Goal: Information Seeking & Learning: Learn about a topic

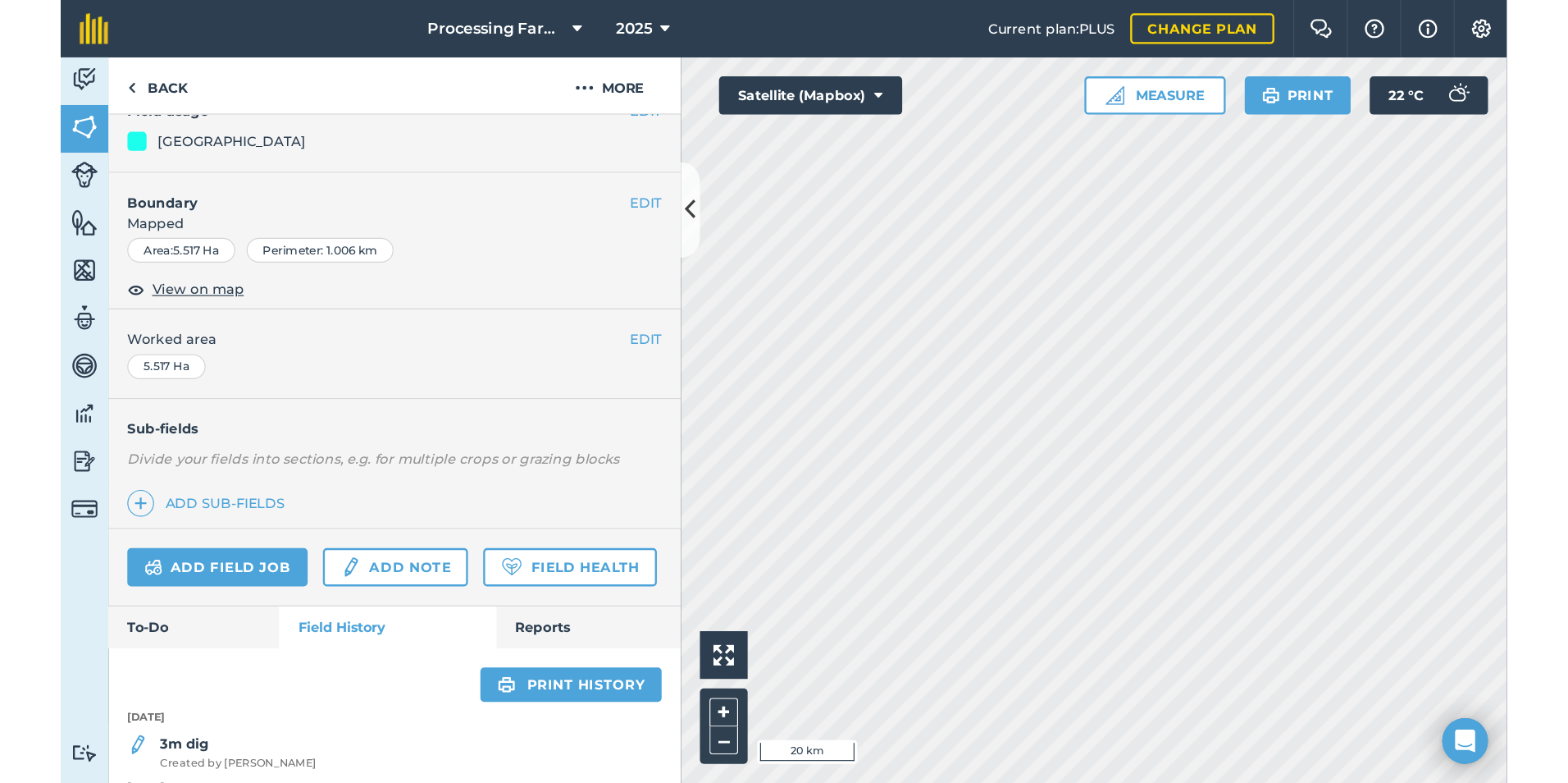
scroll to position [164, 0]
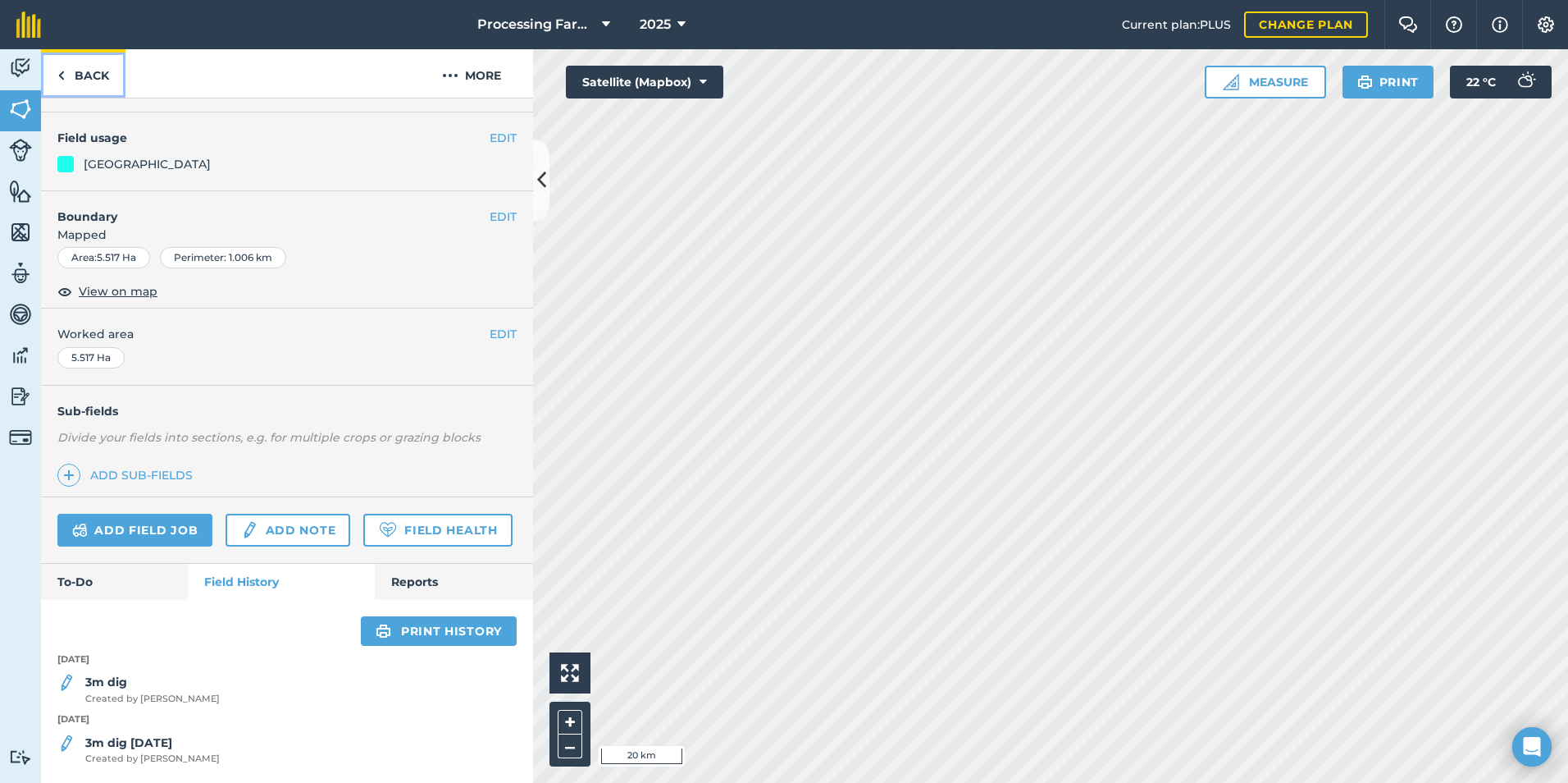
click at [106, 82] on link "Back" at bounding box center [83, 73] width 85 height 48
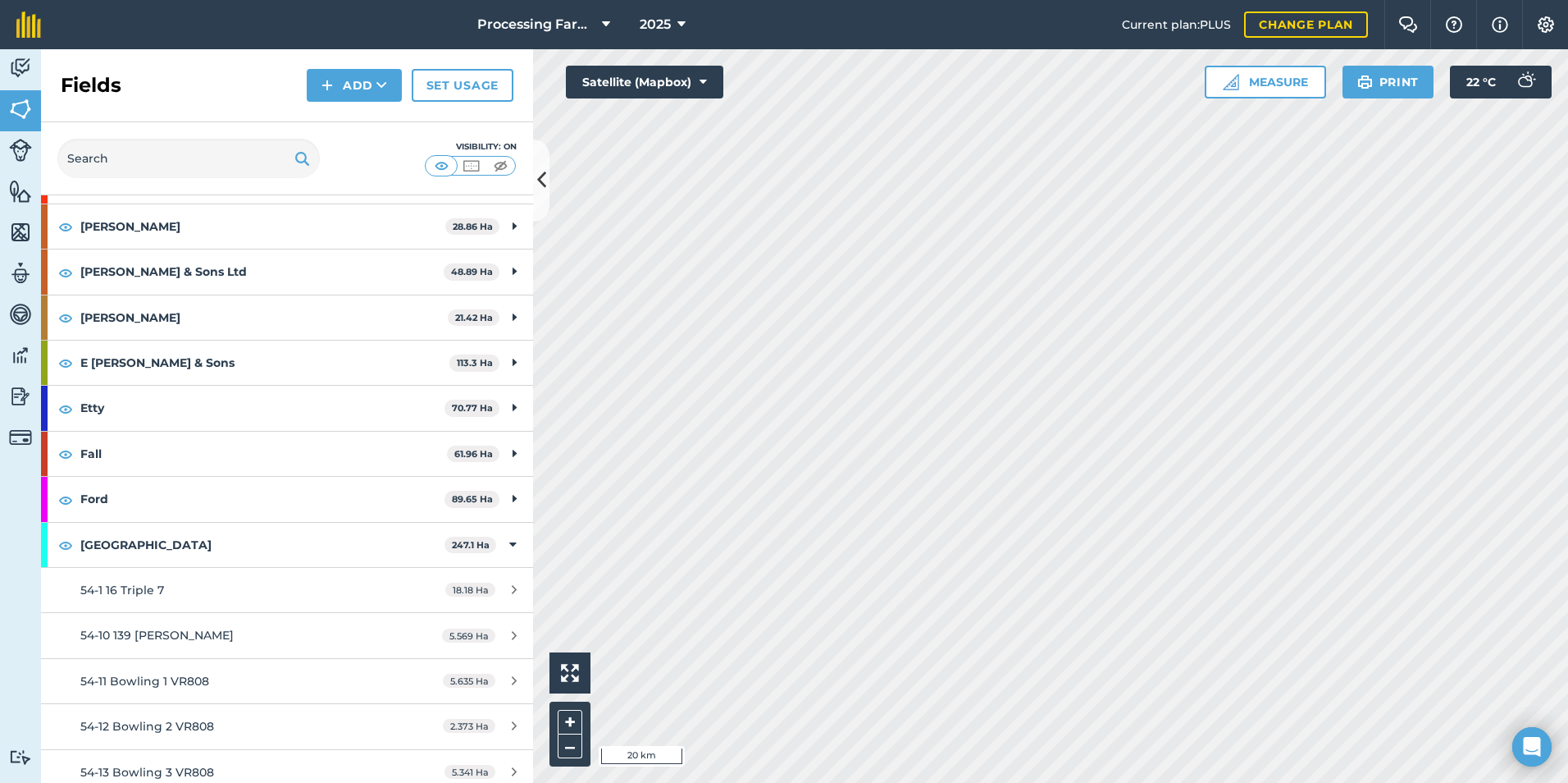
scroll to position [328, 0]
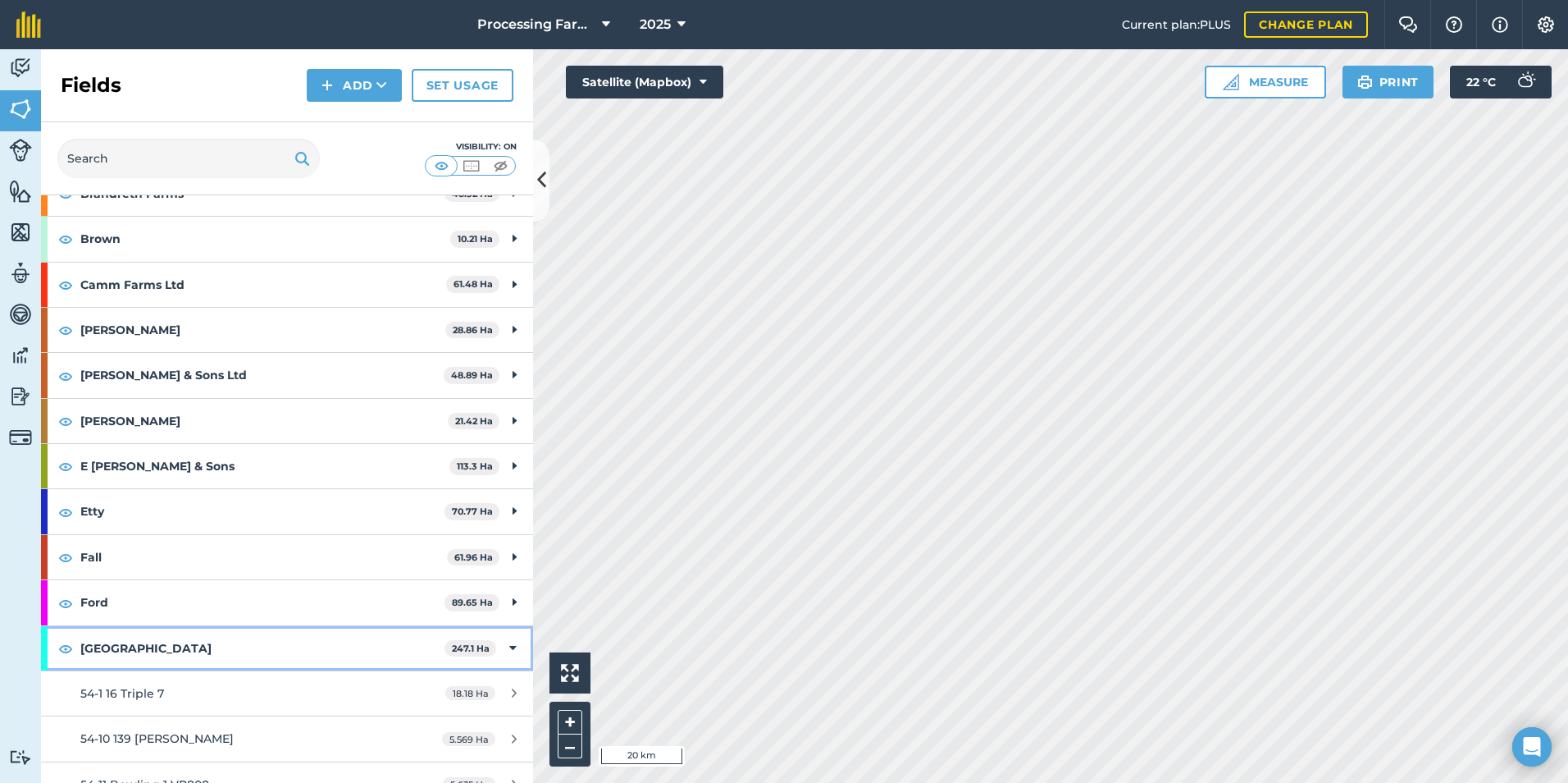
click at [149, 632] on strong "[GEOGRAPHIC_DATA]" at bounding box center [262, 648] width 365 height 45
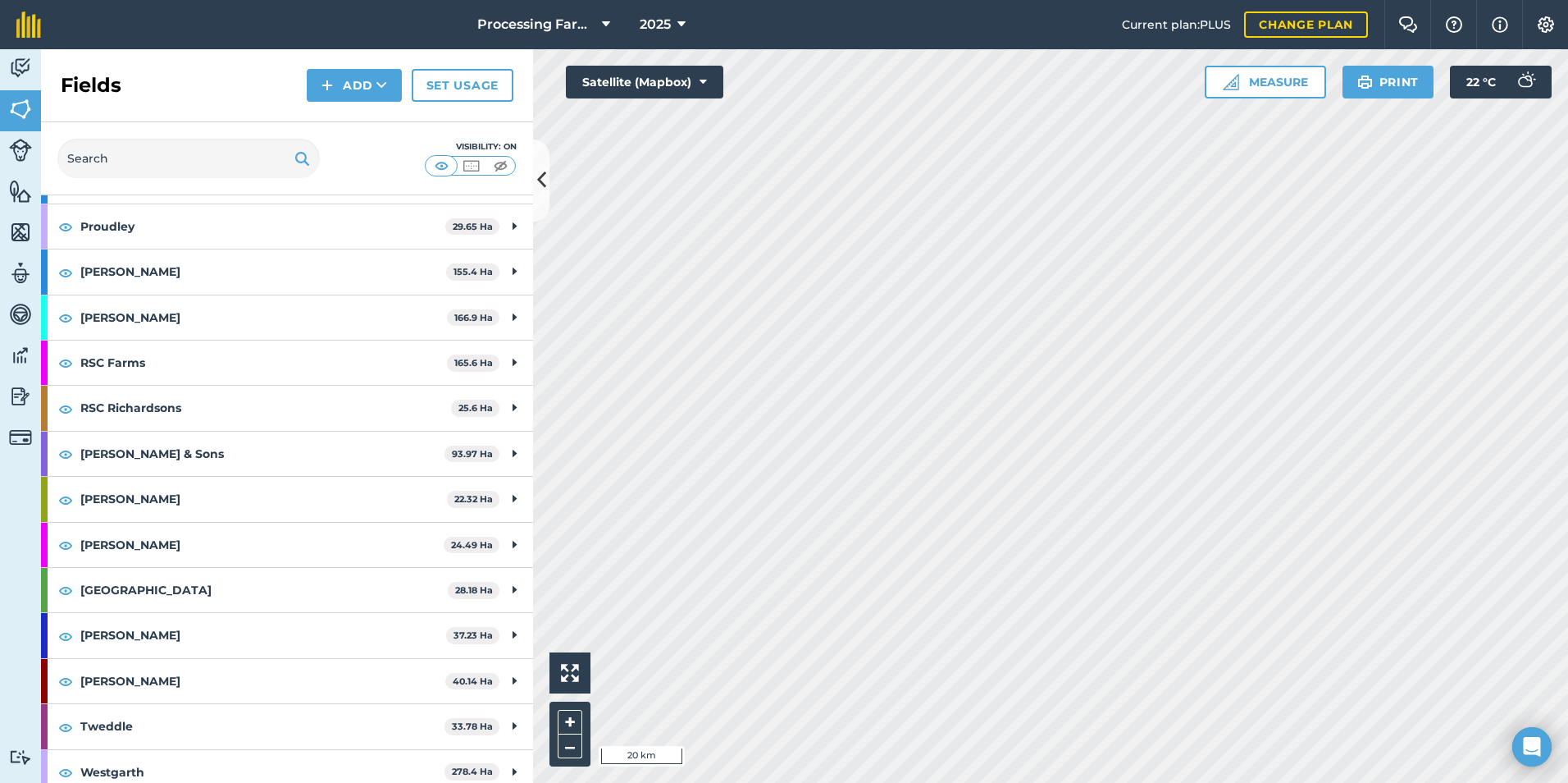
scroll to position [1534, 0]
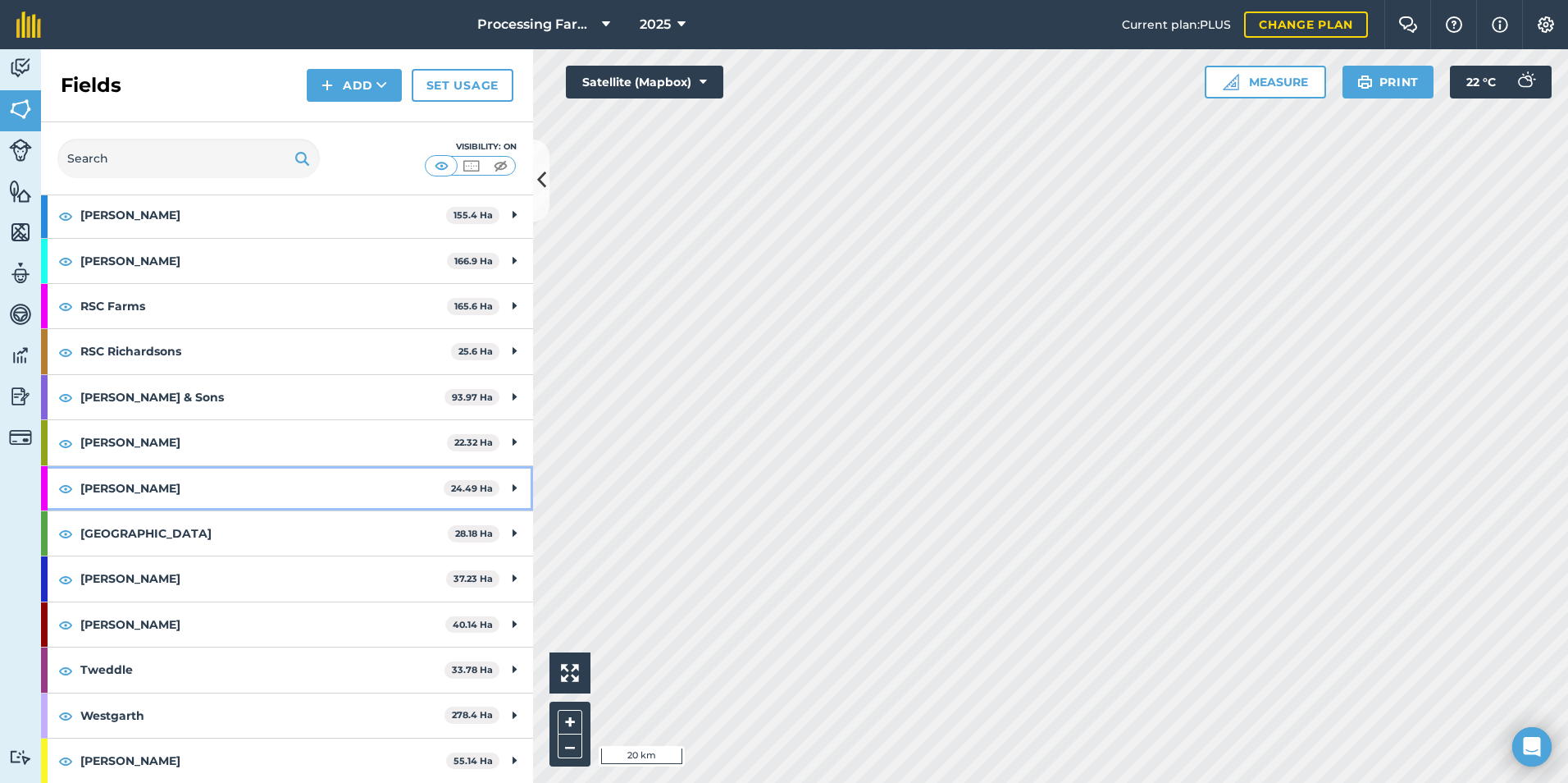
click at [168, 474] on strong "[PERSON_NAME]" at bounding box center [262, 489] width 364 height 45
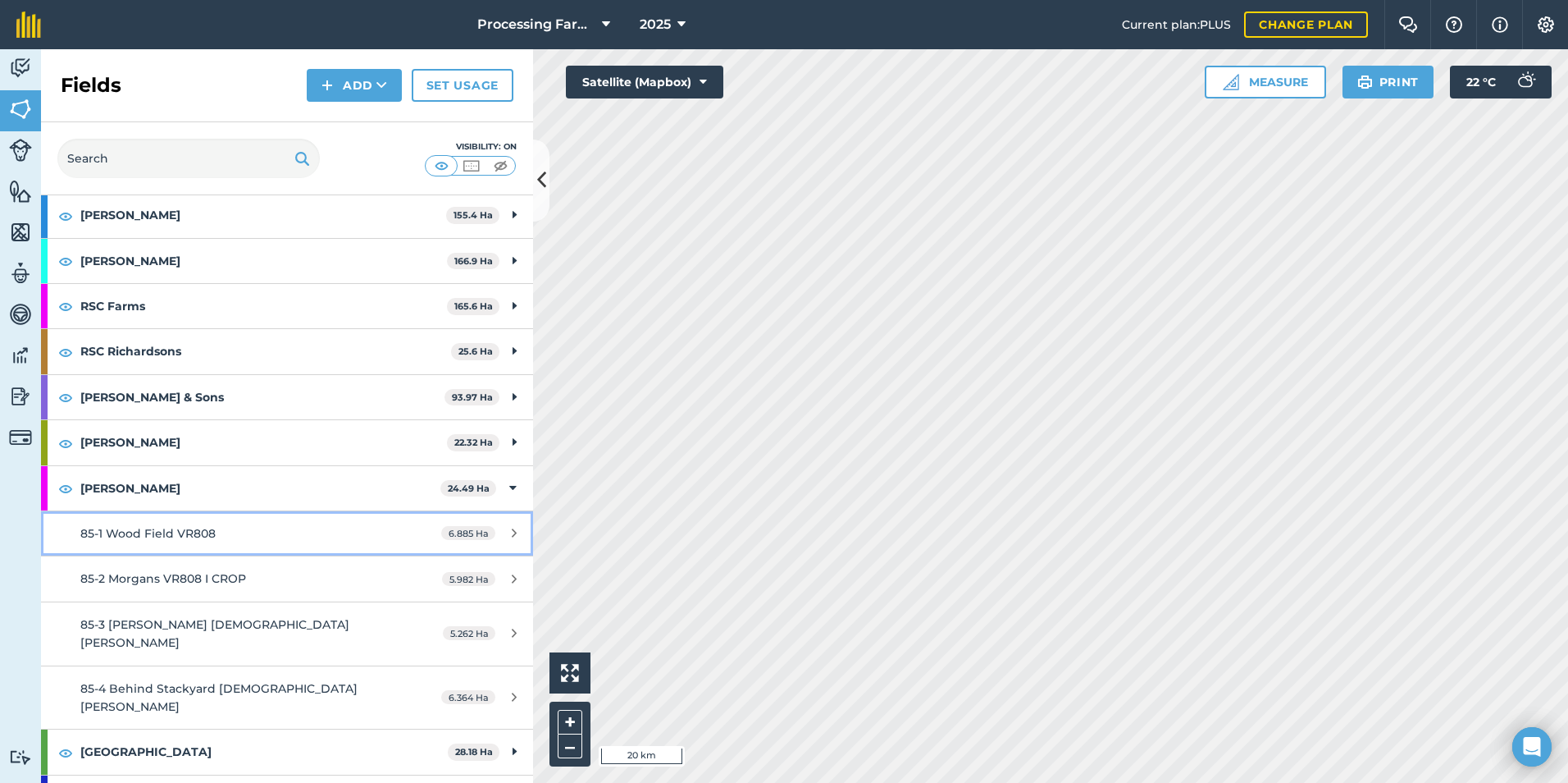
click at [180, 522] on link "85-1 Wood Field VR808 6.885 Ha" at bounding box center [287, 533] width 492 height 45
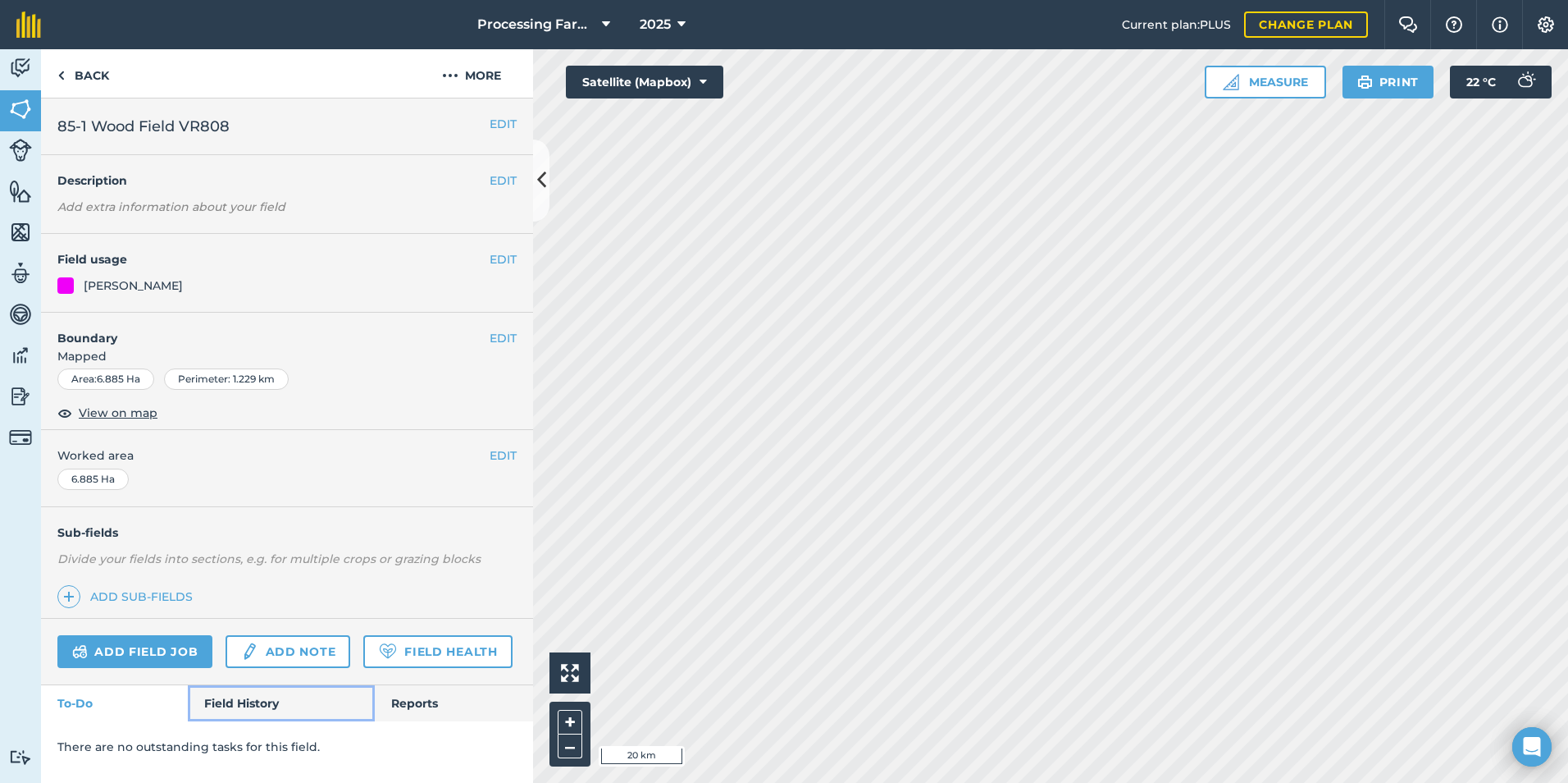
click at [234, 684] on link "Field History" at bounding box center [281, 703] width 186 height 36
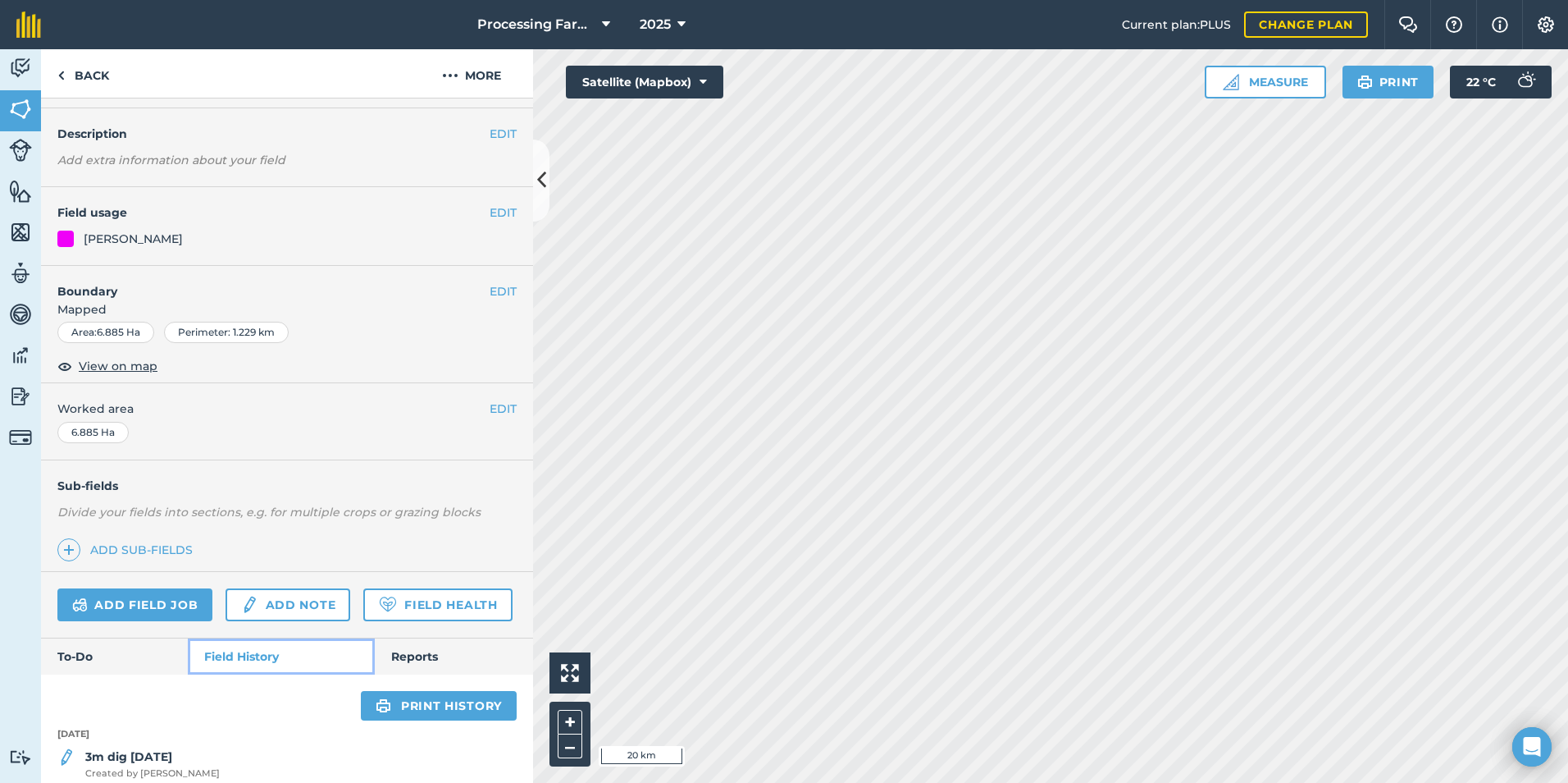
scroll to position [168, 0]
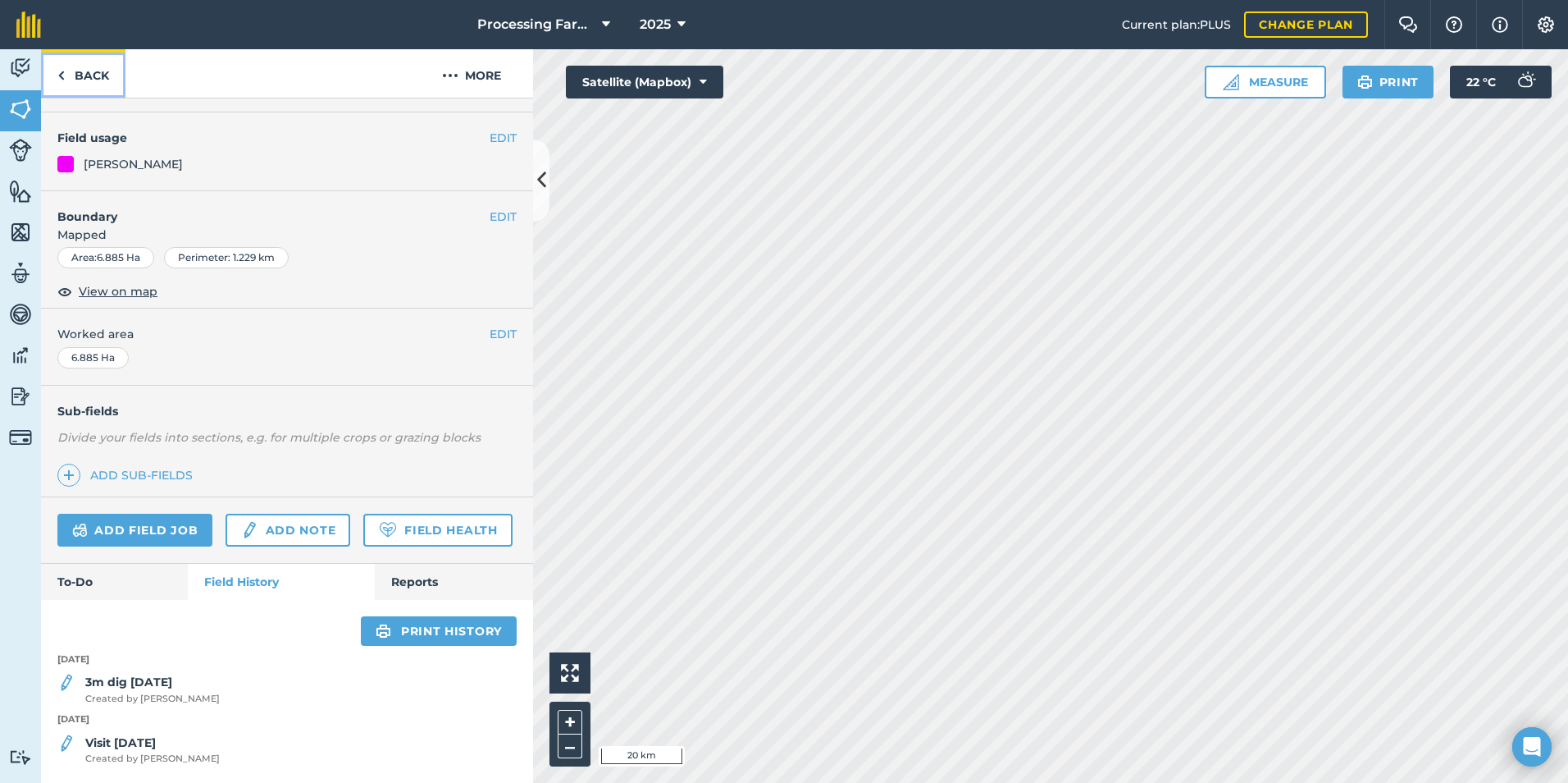
click at [96, 83] on link "Back" at bounding box center [83, 73] width 85 height 48
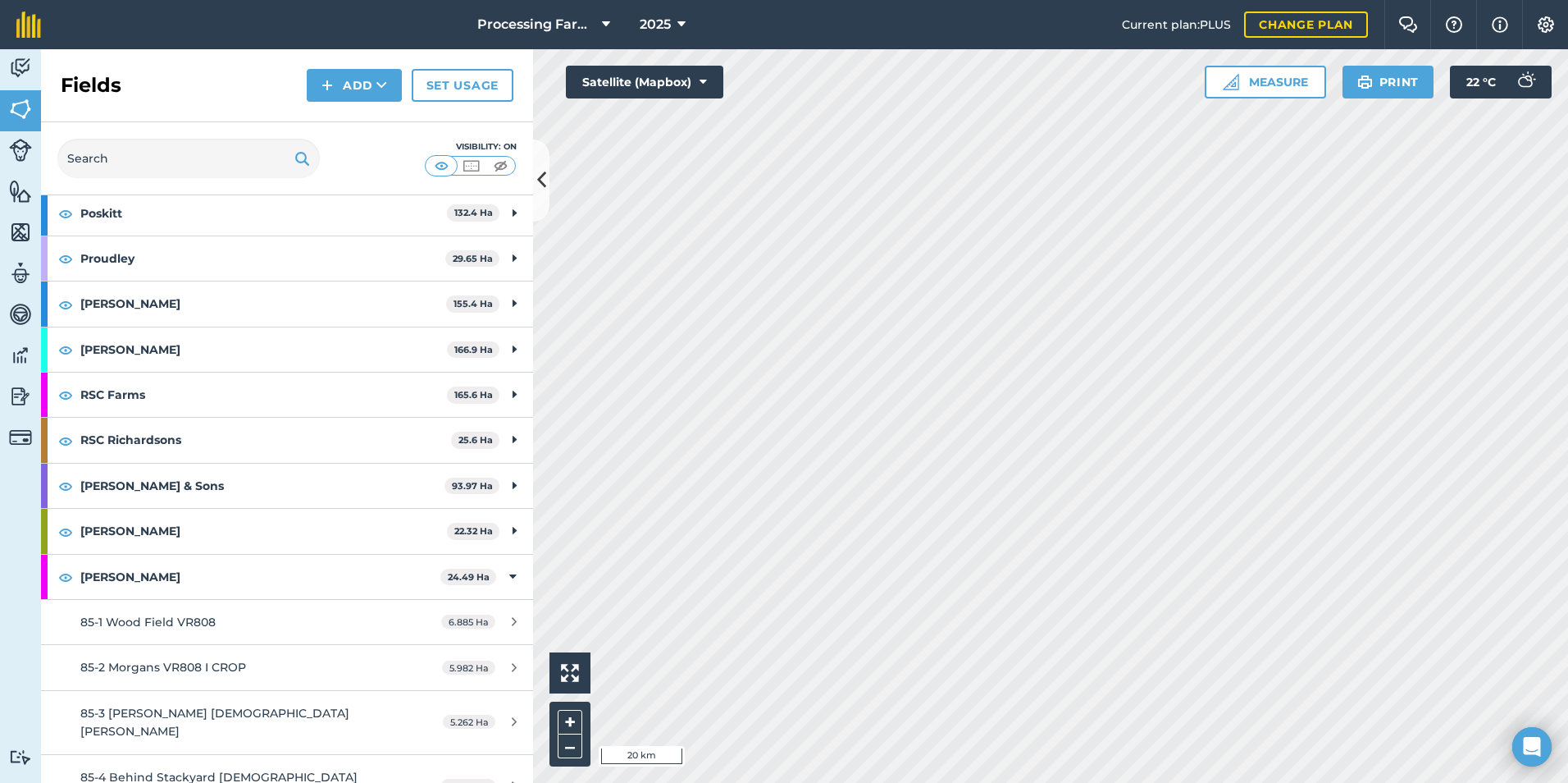
scroll to position [1641, 0]
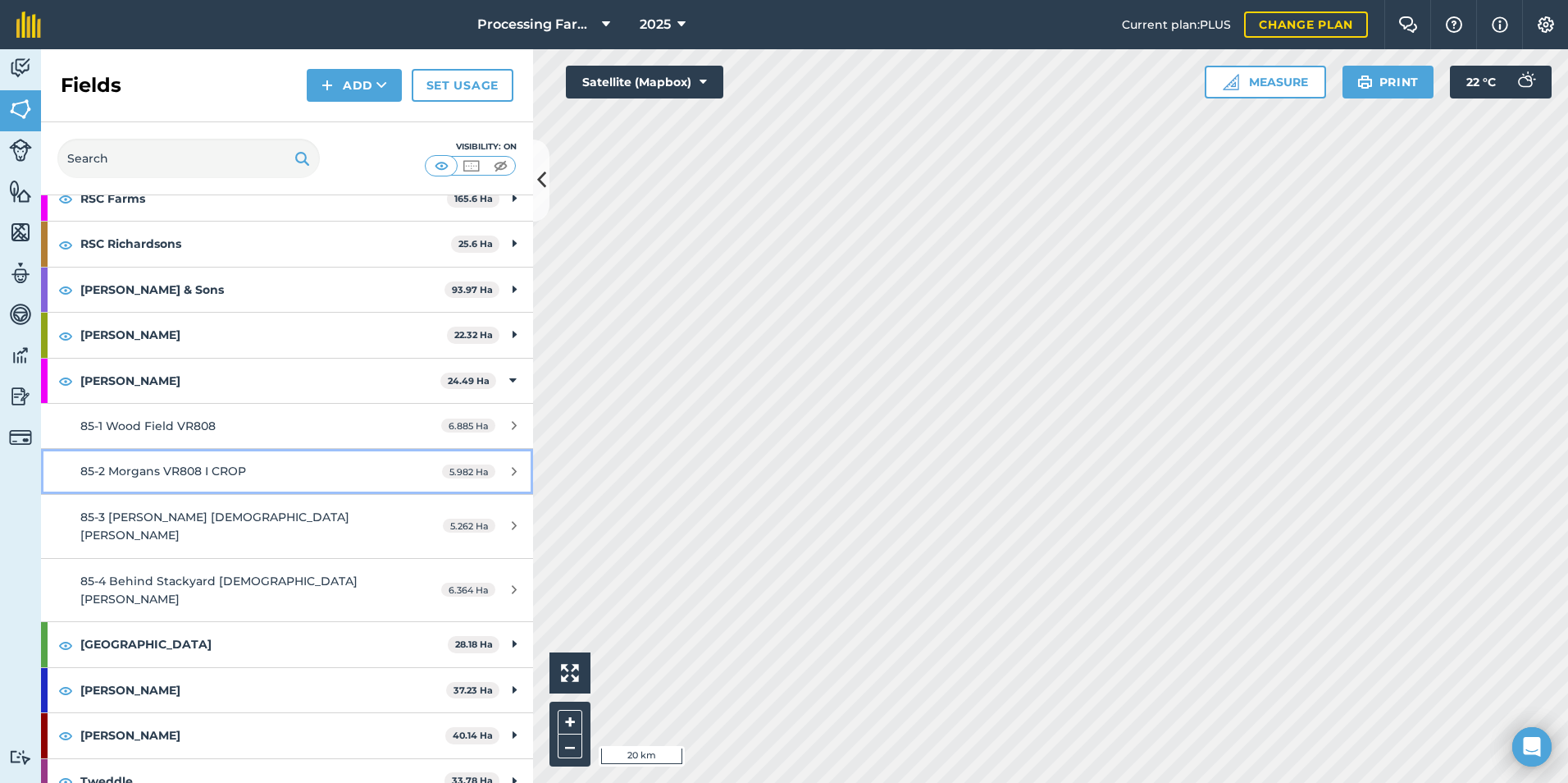
click at [217, 467] on span "85-2 Morgans VR808 I CROP" at bounding box center [163, 471] width 166 height 15
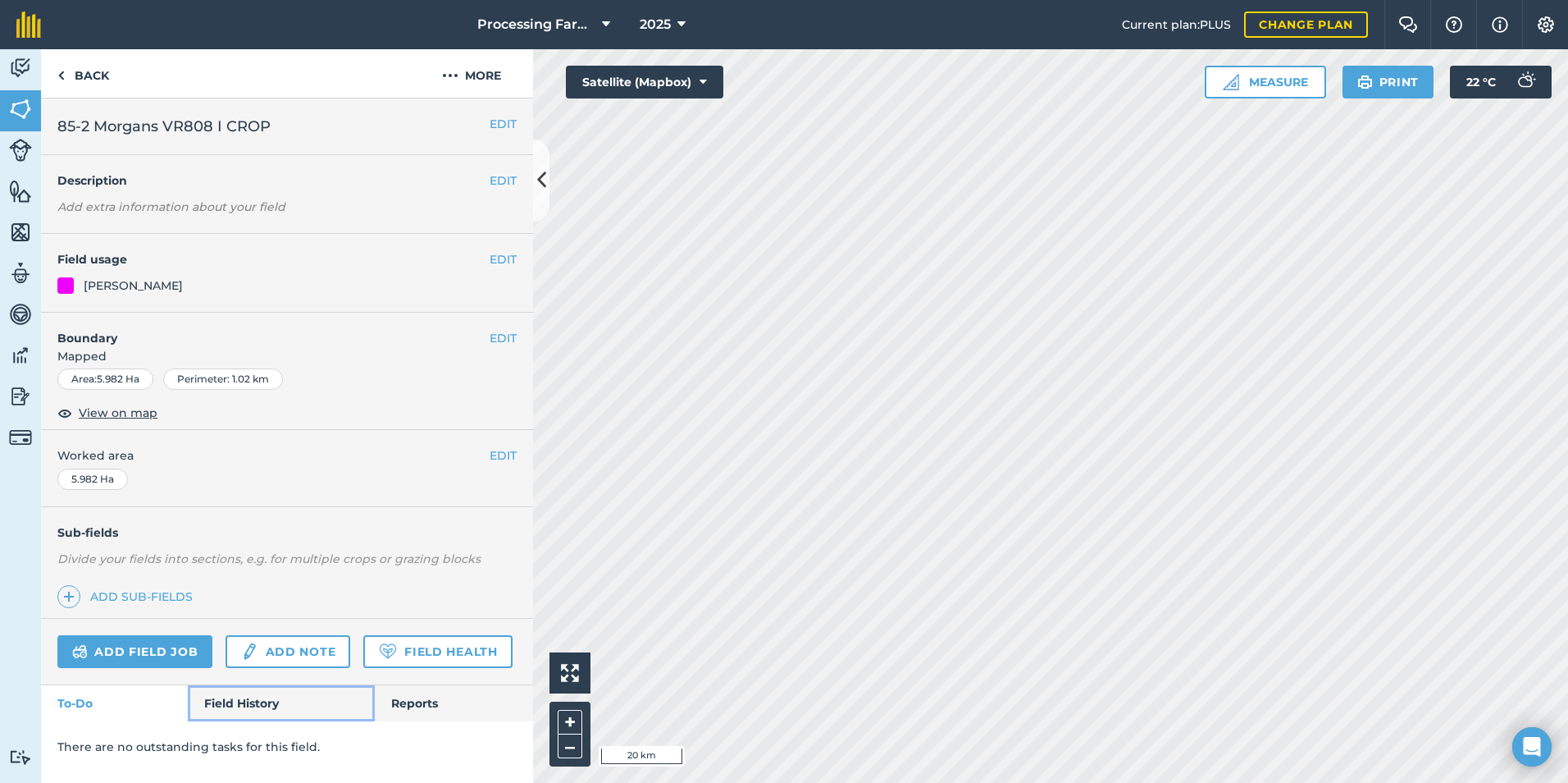
click at [264, 684] on link "Field History" at bounding box center [281, 703] width 186 height 36
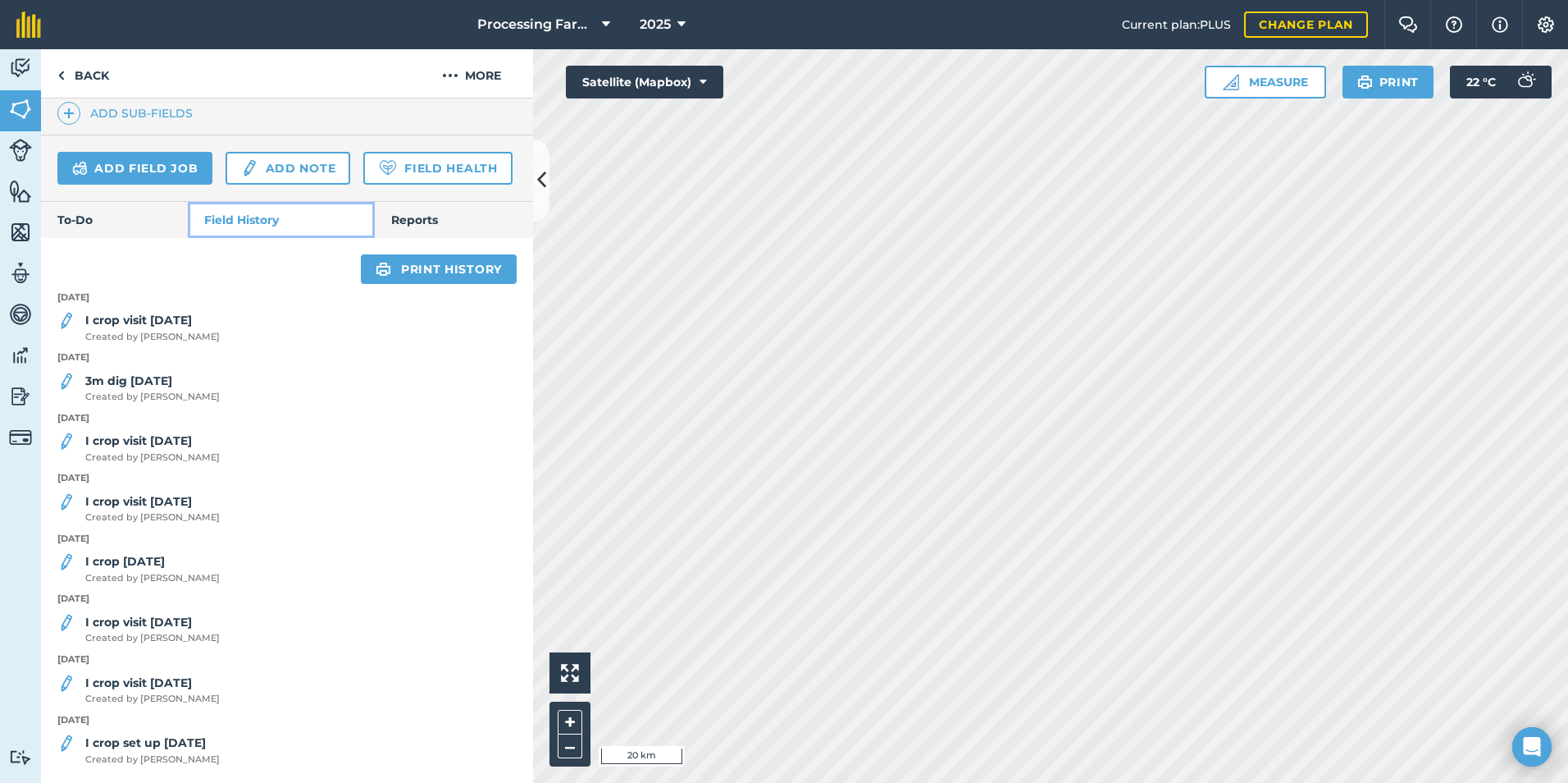
scroll to position [530, 0]
click at [93, 75] on link "Back" at bounding box center [83, 73] width 85 height 48
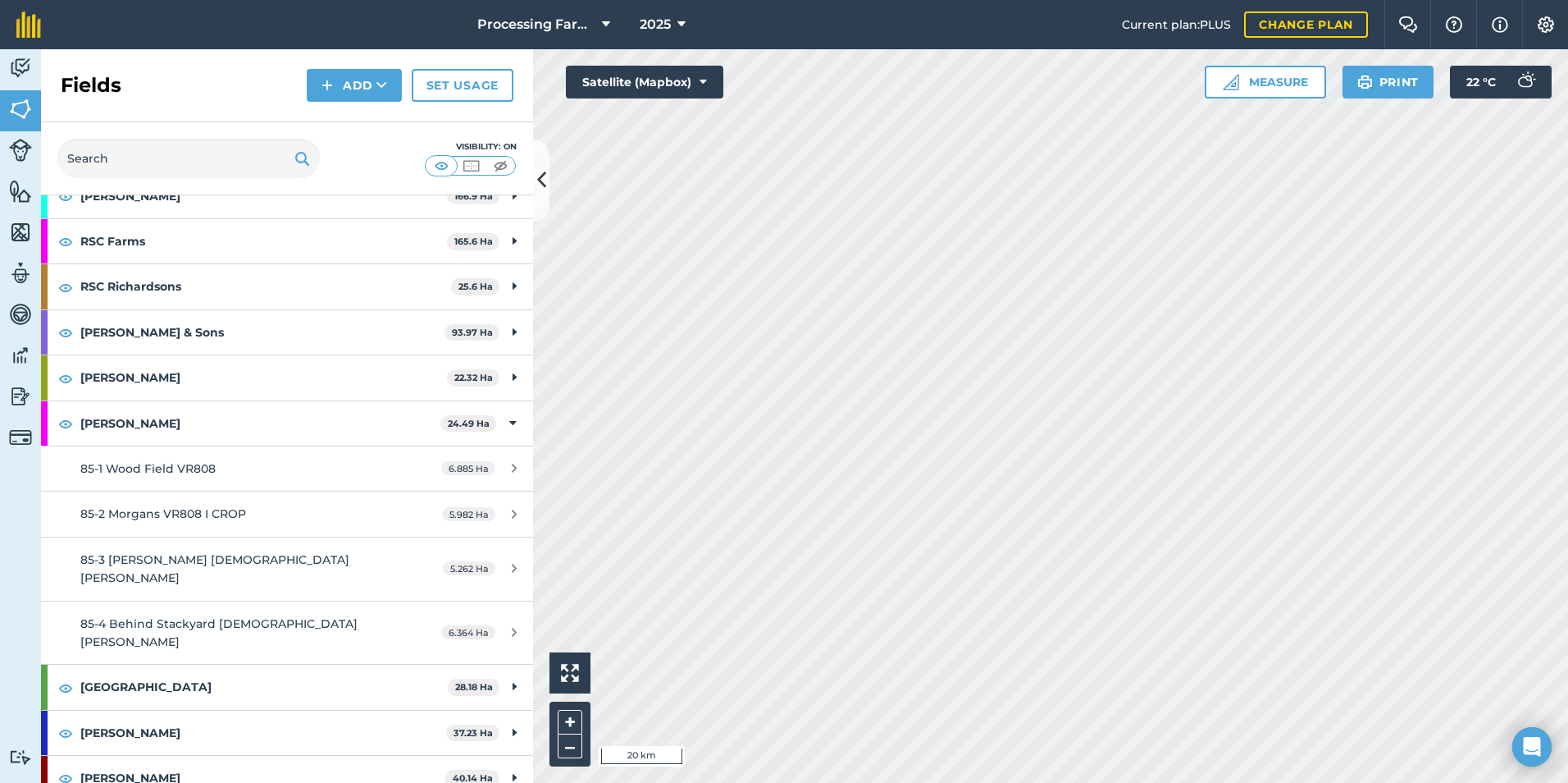
scroll to position [1641, 0]
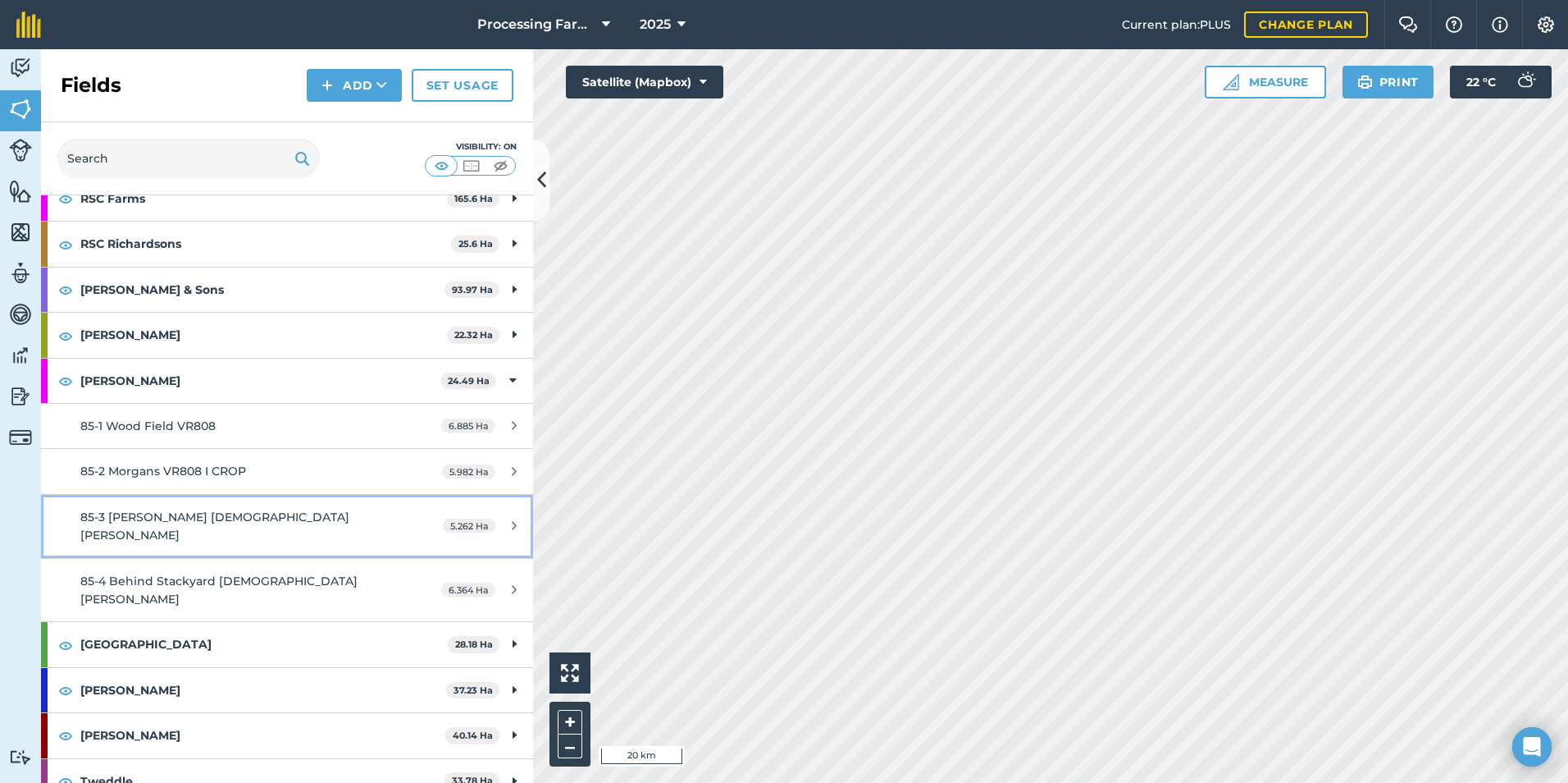
click at [251, 512] on span "85-3 [PERSON_NAME] [DEMOGRAPHIC_DATA] [PERSON_NAME]" at bounding box center [215, 525] width 269 height 33
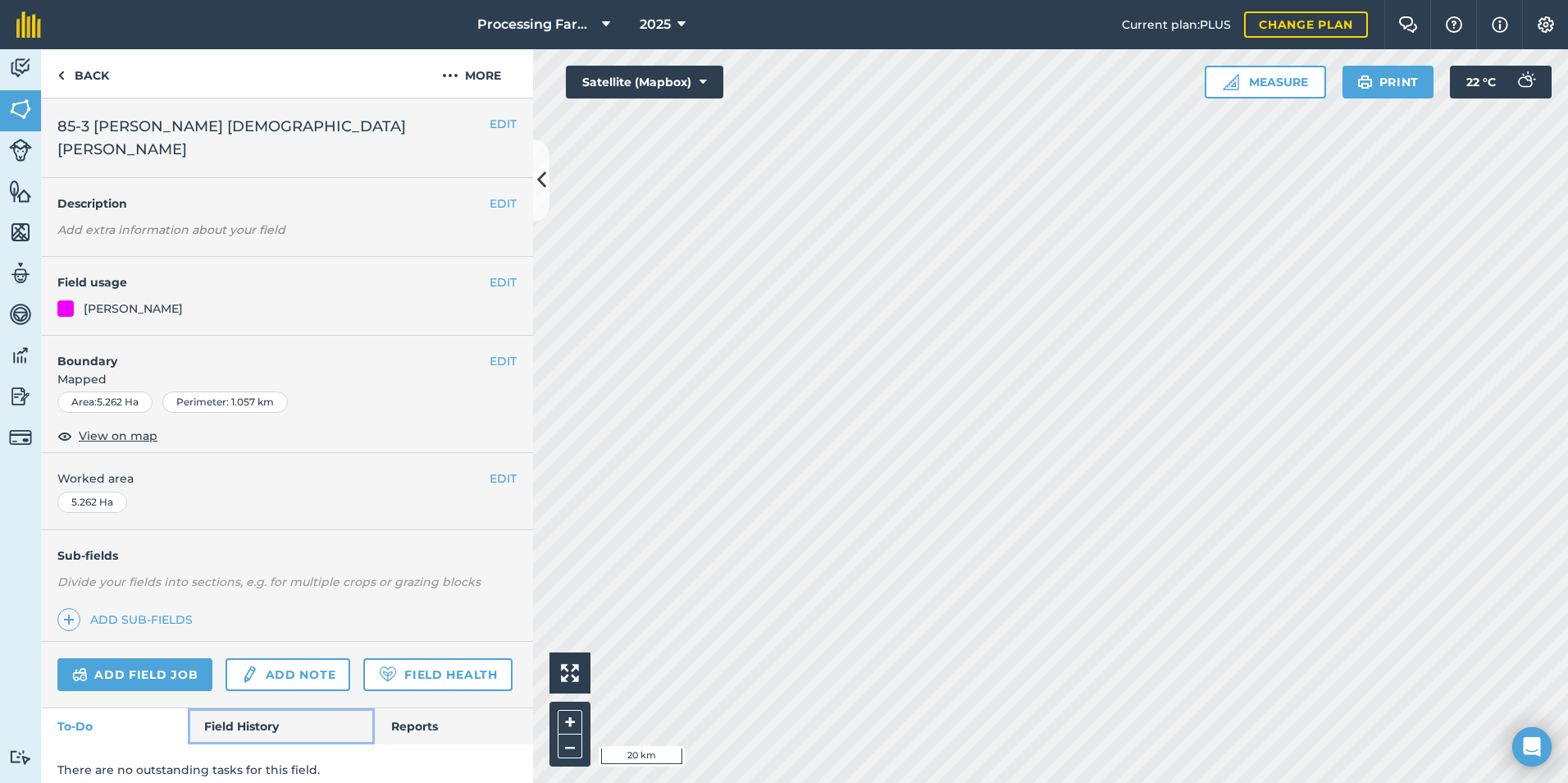
click at [242, 684] on link "Field History" at bounding box center [281, 726] width 186 height 36
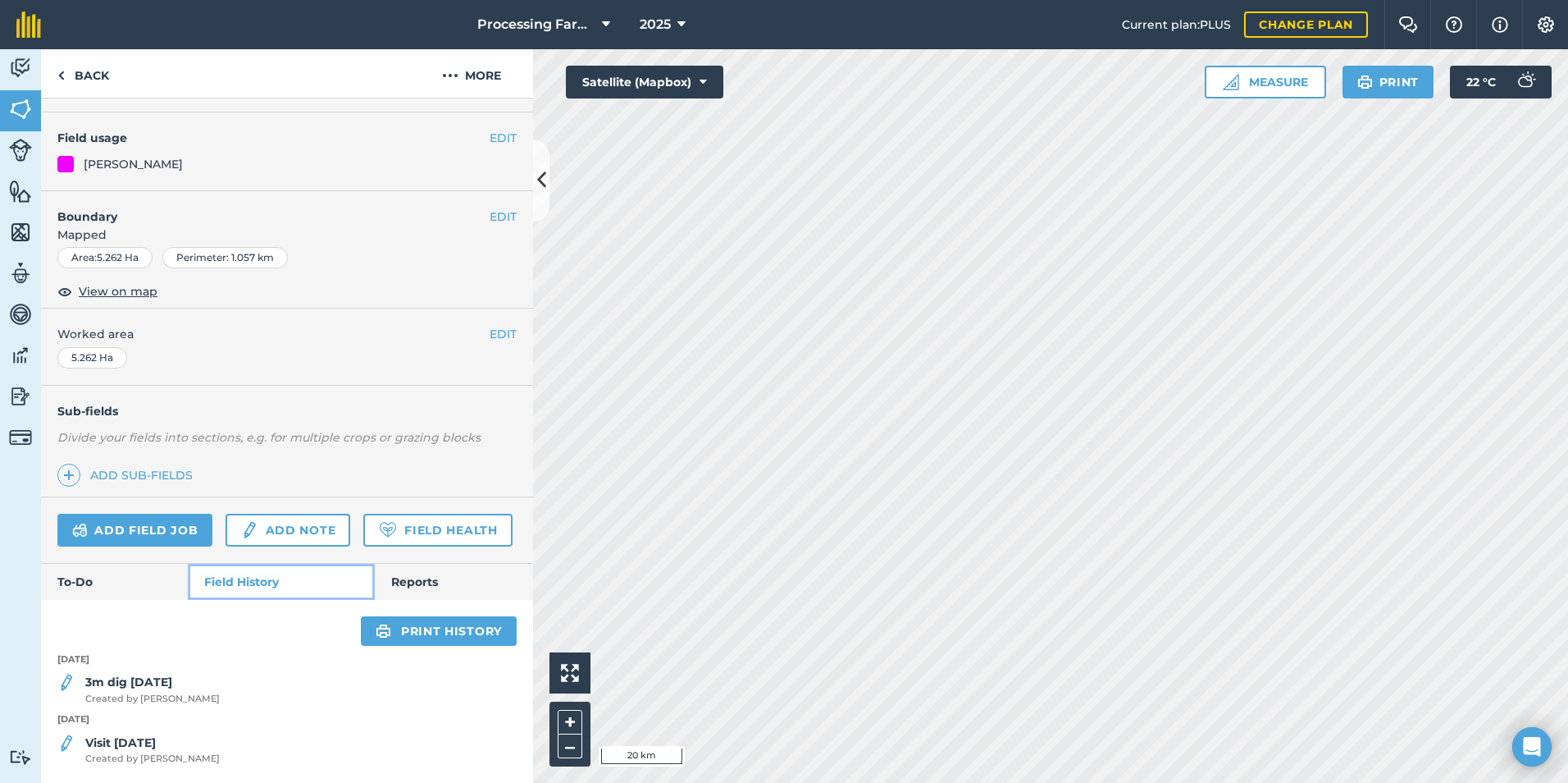
scroll to position [168, 0]
click at [87, 68] on link "Back" at bounding box center [83, 73] width 85 height 48
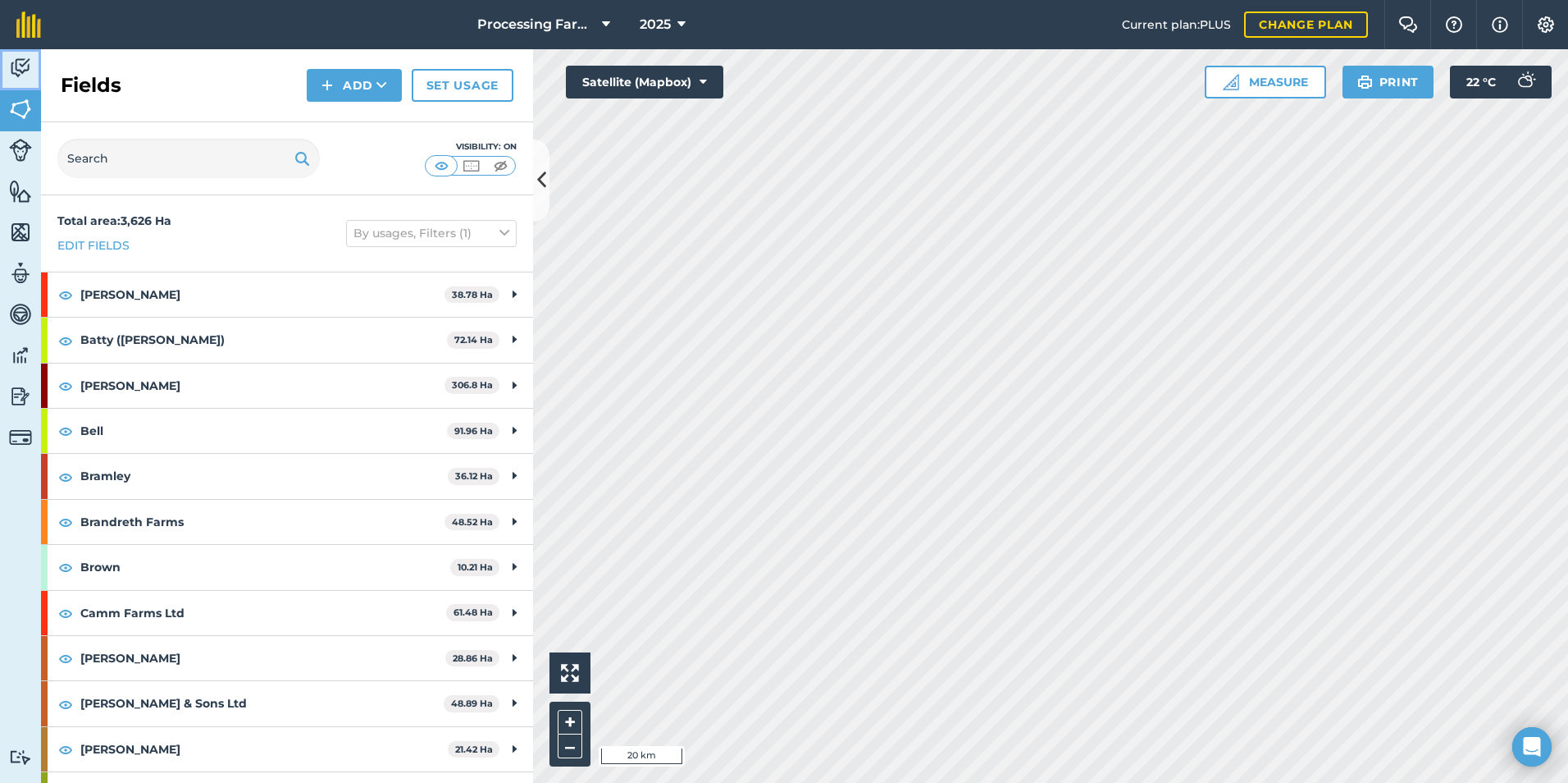
click at [22, 74] on img at bounding box center [21, 69] width 23 height 25
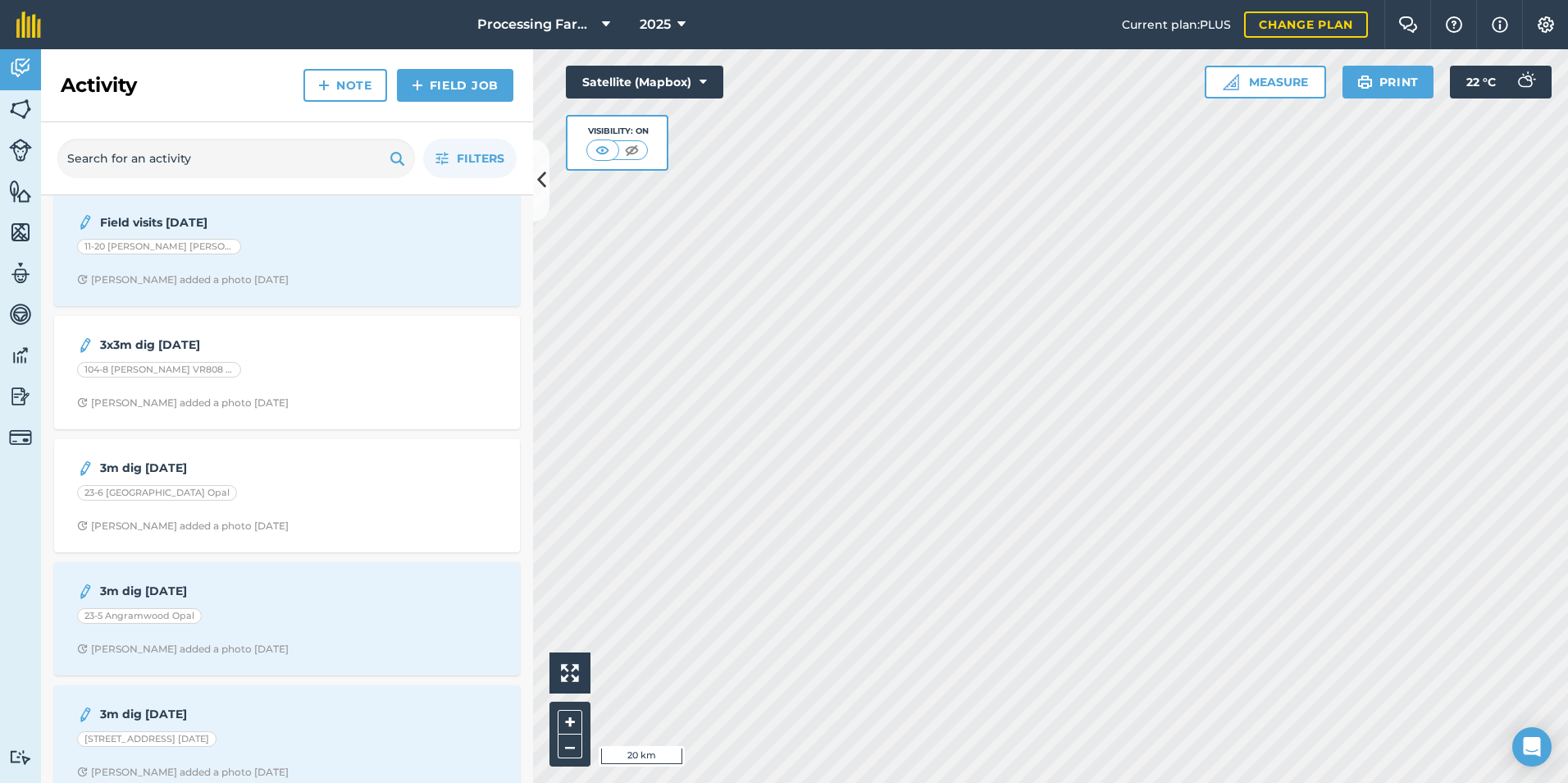
scroll to position [2380, 0]
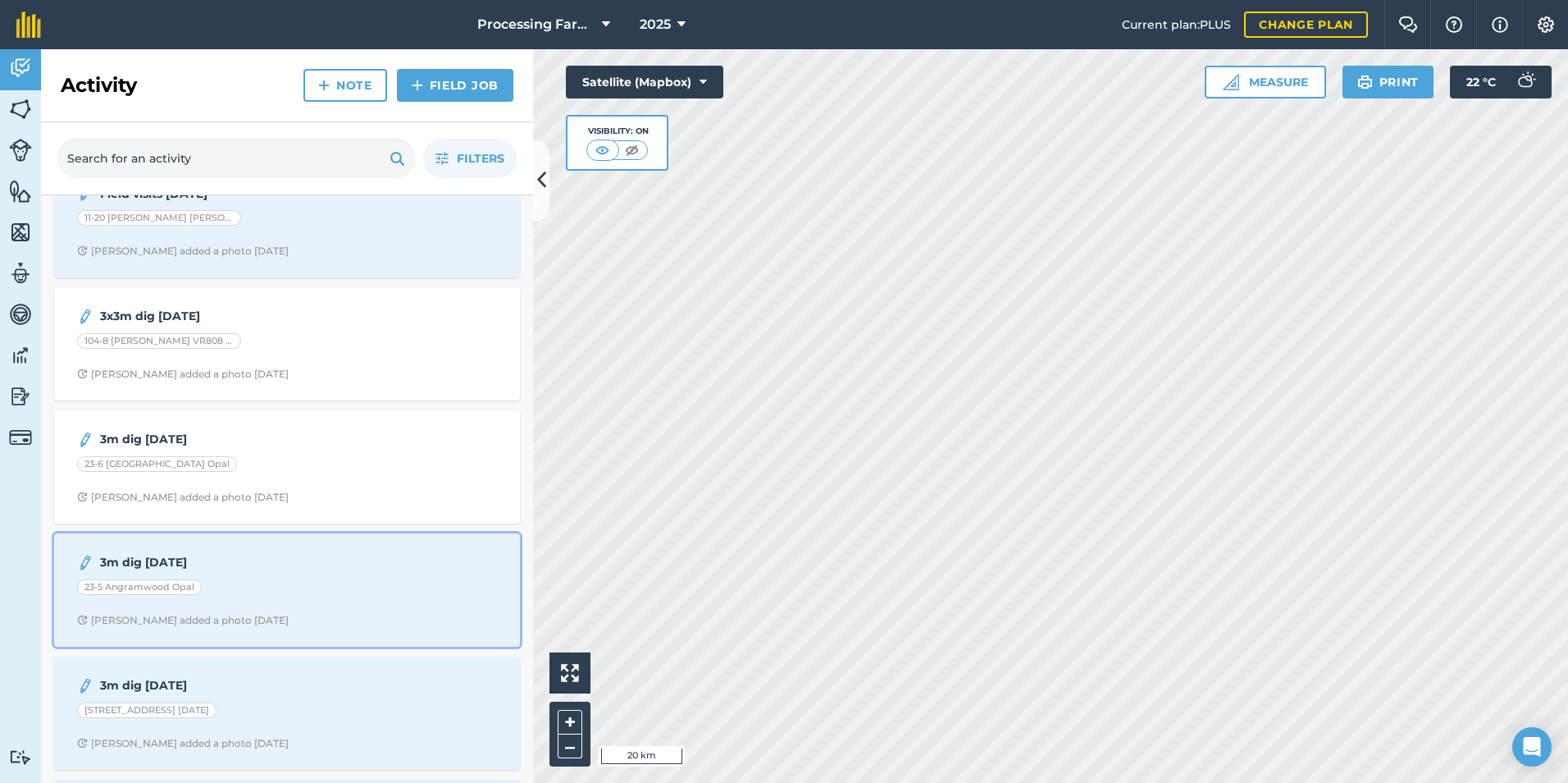
click at [290, 567] on strong "3m dig [DATE]" at bounding box center [230, 562] width 260 height 18
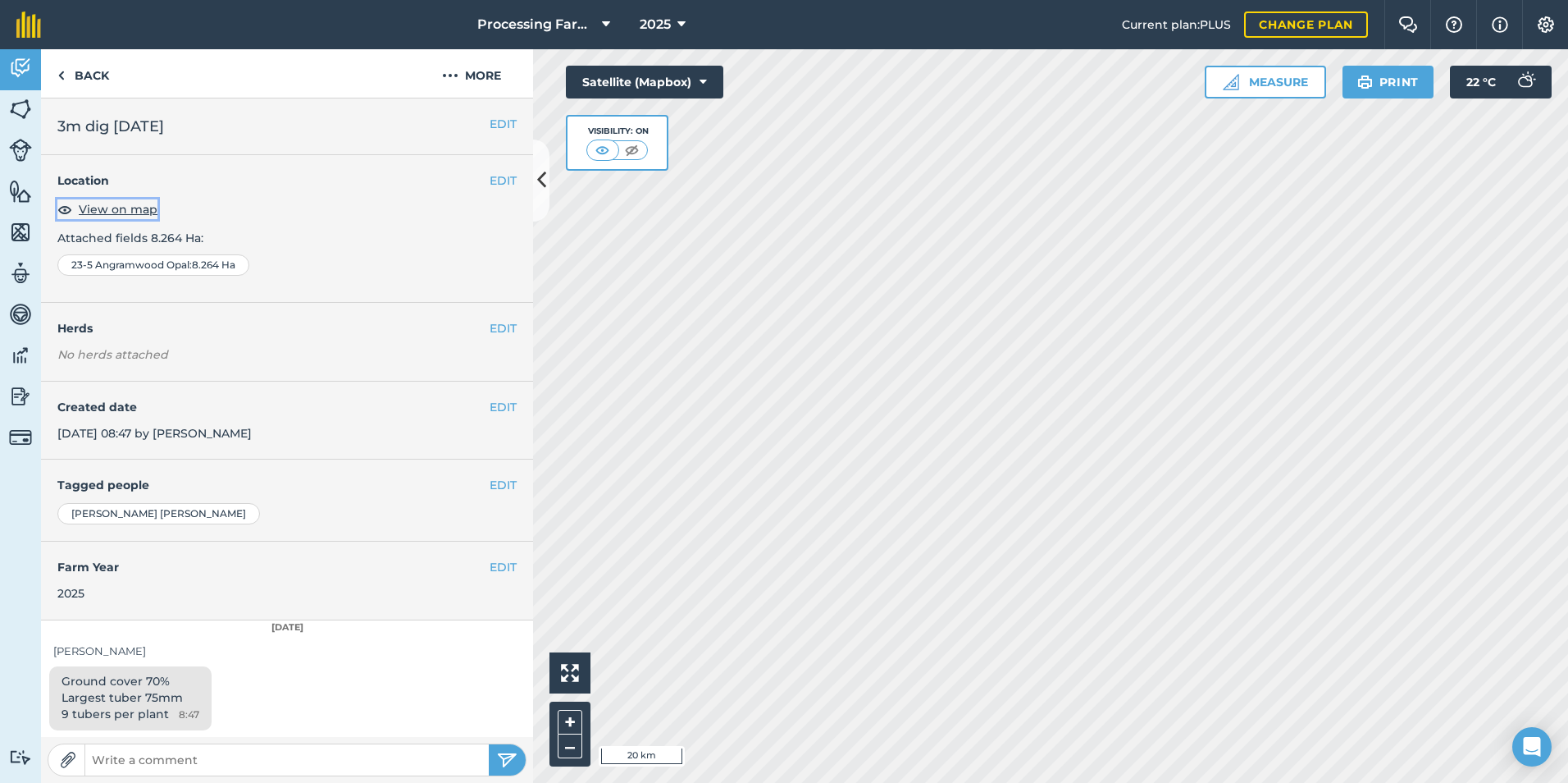
click at [119, 213] on span "View on map" at bounding box center [118, 210] width 78 height 18
click at [85, 68] on link "Back" at bounding box center [83, 73] width 85 height 48
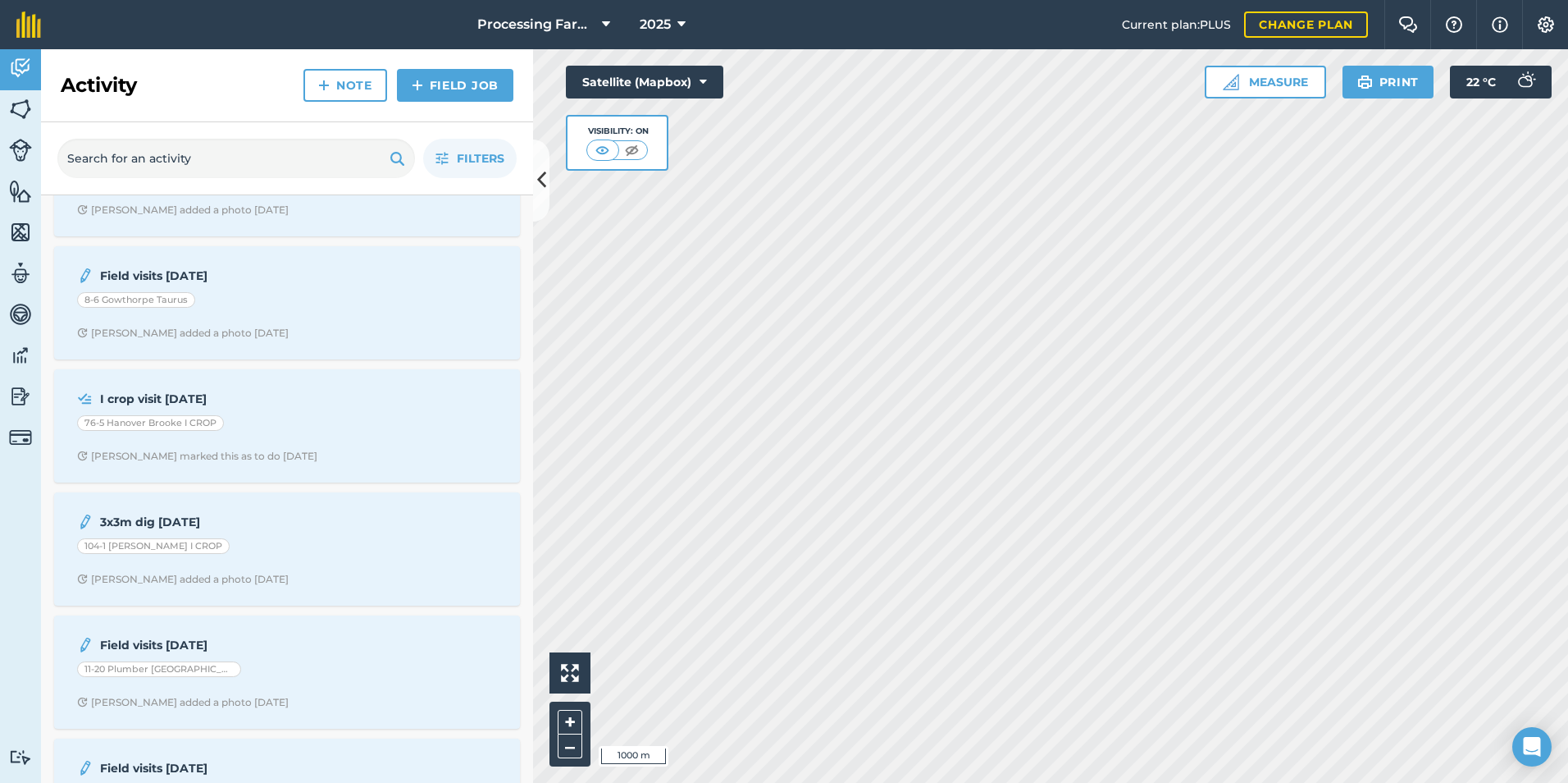
scroll to position [1477, 0]
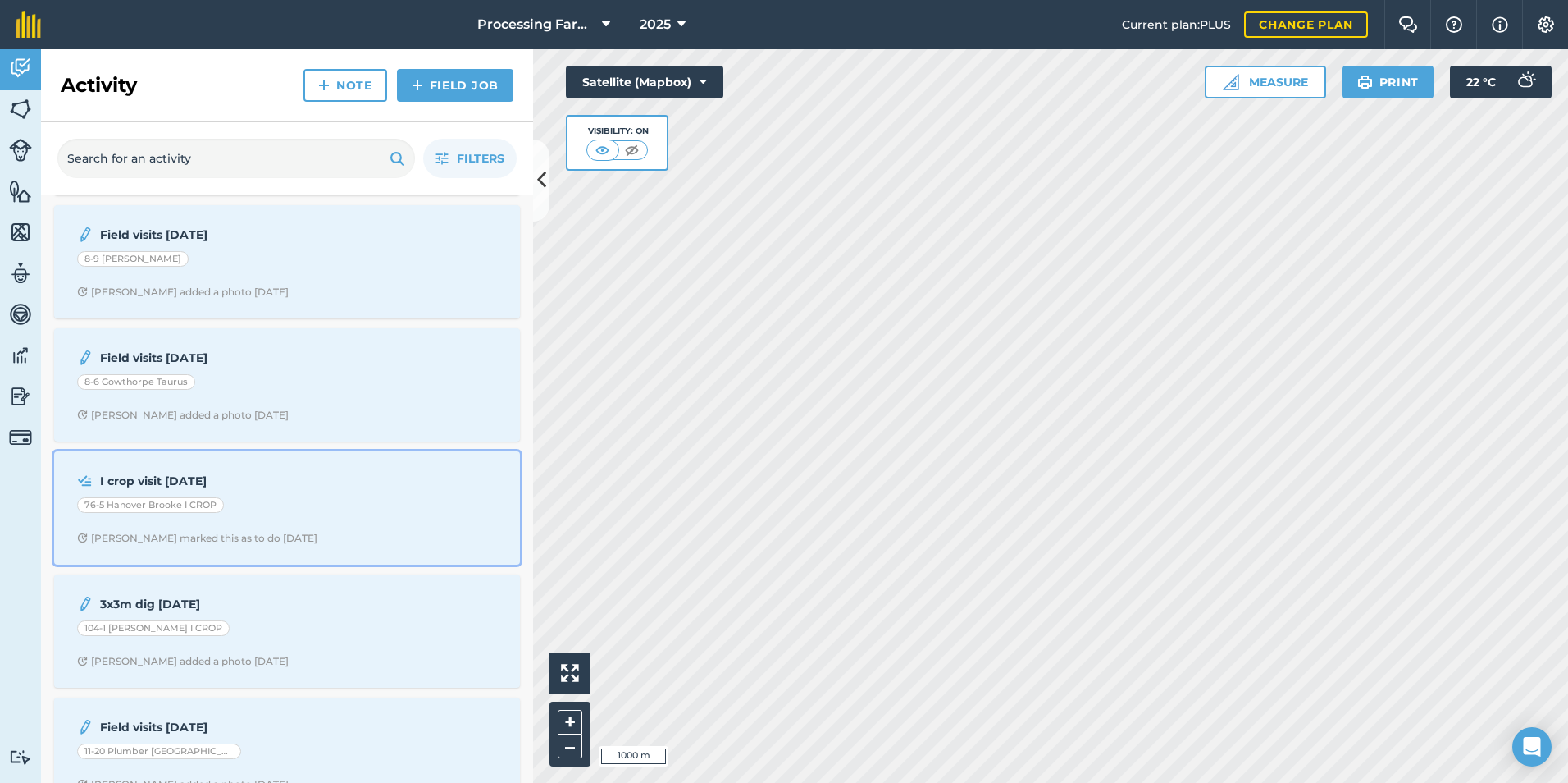
click at [309, 538] on span "[PERSON_NAME] marked this as to do [DATE]" at bounding box center [286, 538] width 420 height 13
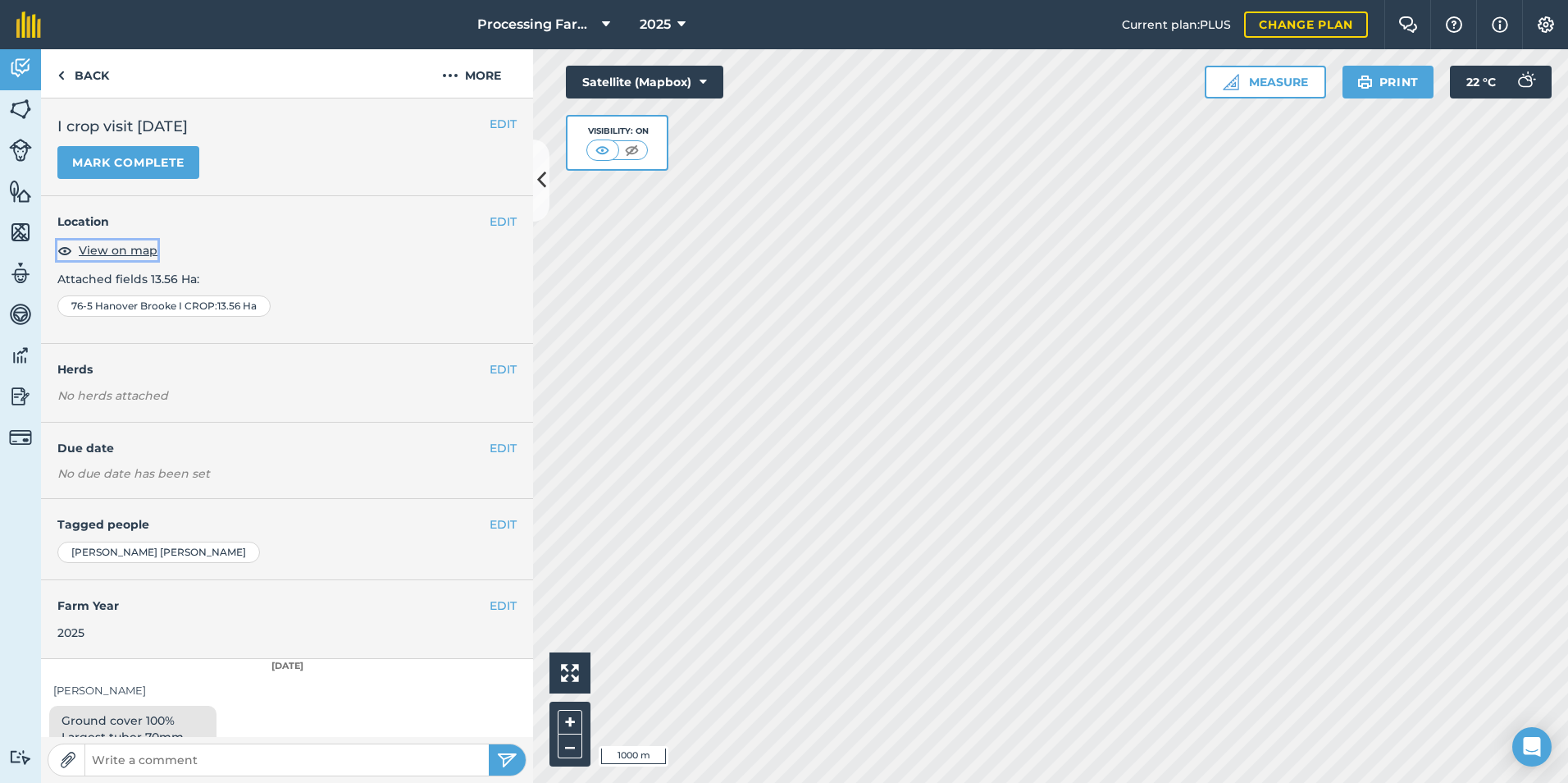
click at [148, 251] on span "View on map" at bounding box center [118, 251] width 78 height 18
click at [103, 67] on link "Back" at bounding box center [83, 73] width 85 height 48
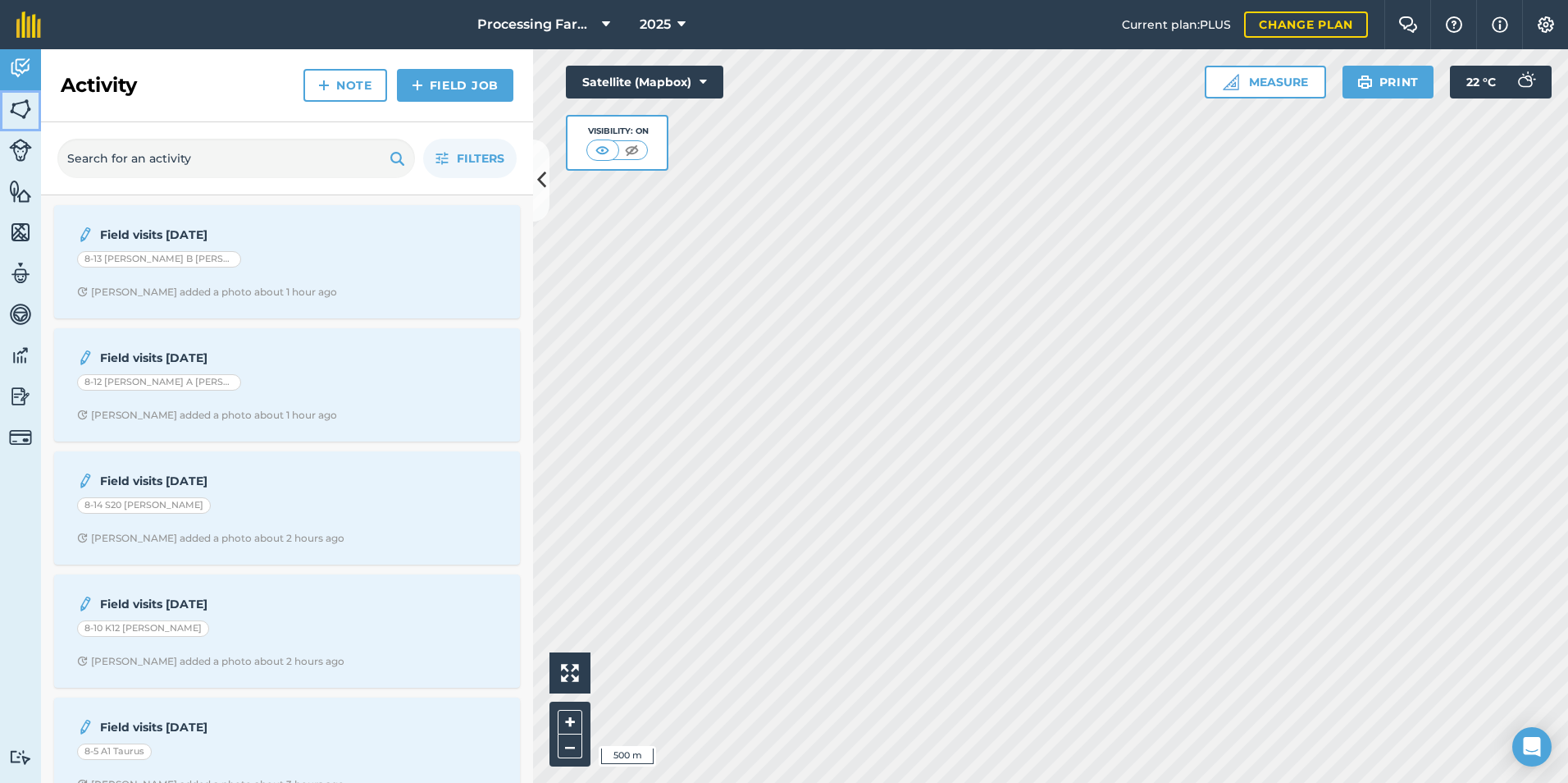
click at [21, 104] on img at bounding box center [21, 110] width 23 height 25
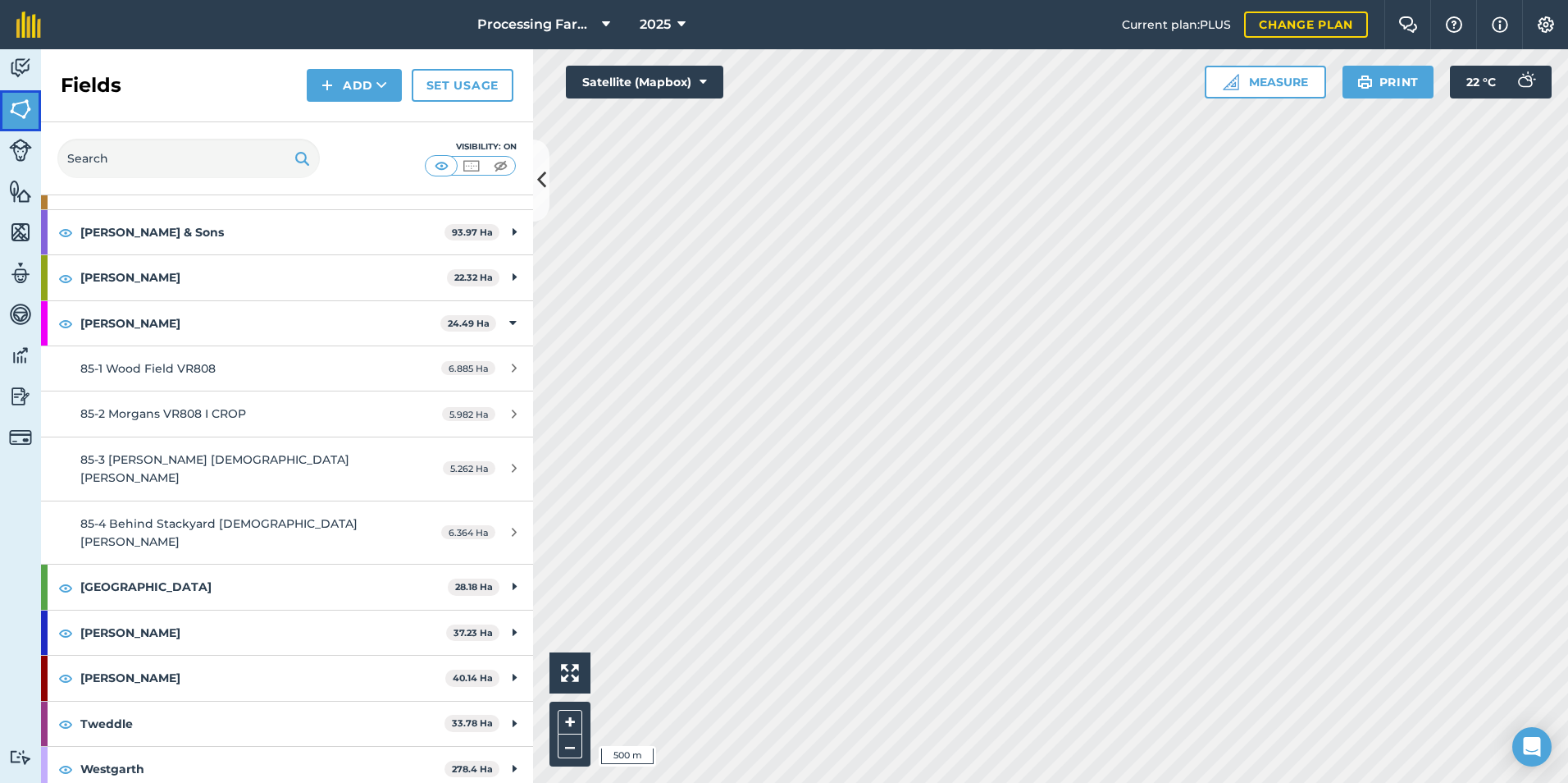
scroll to position [1716, 0]
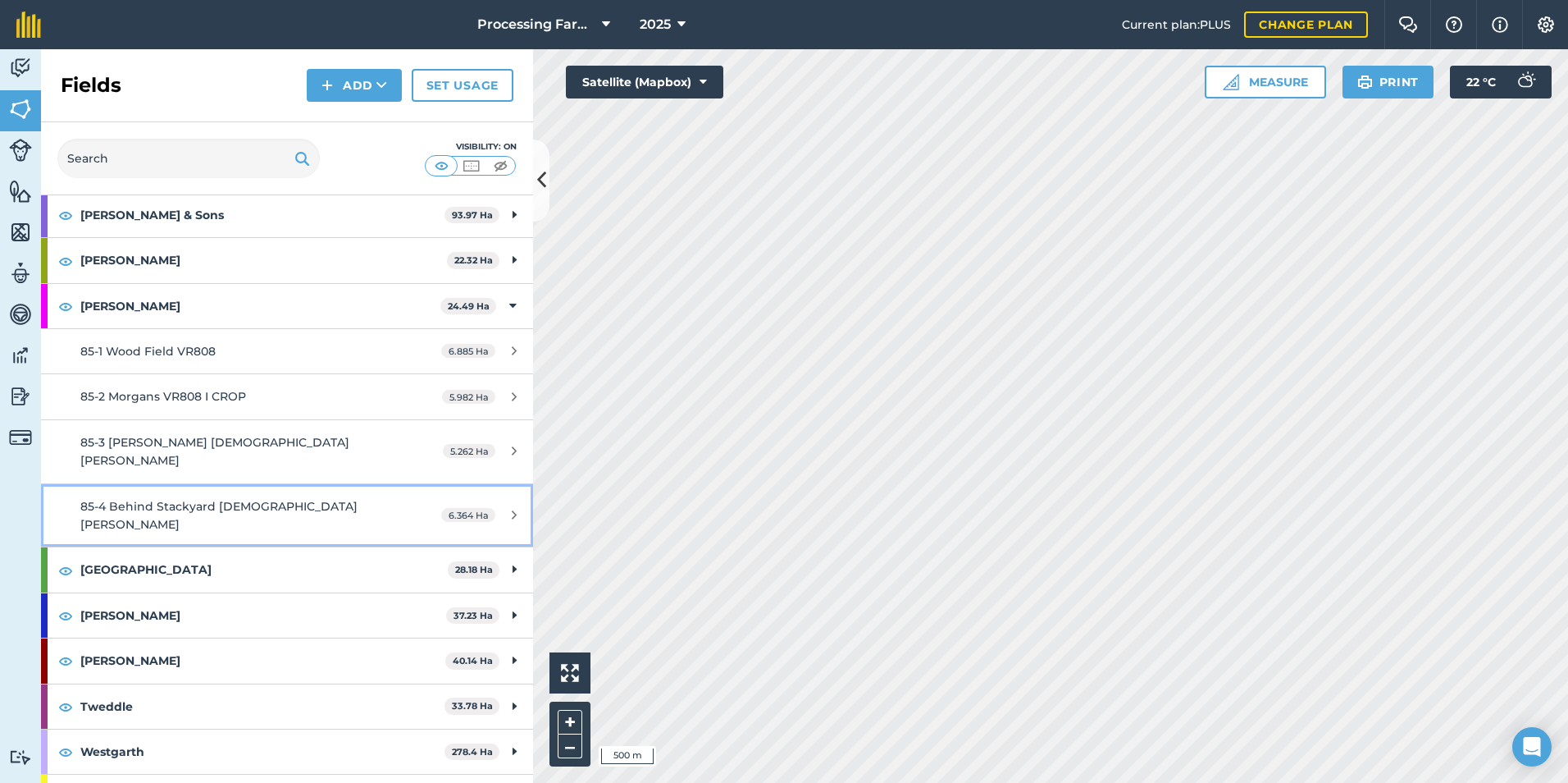
click at [216, 499] on span "85-4 Behind Stackyard [DEMOGRAPHIC_DATA] [PERSON_NAME]" at bounding box center [218, 515] width 277 height 33
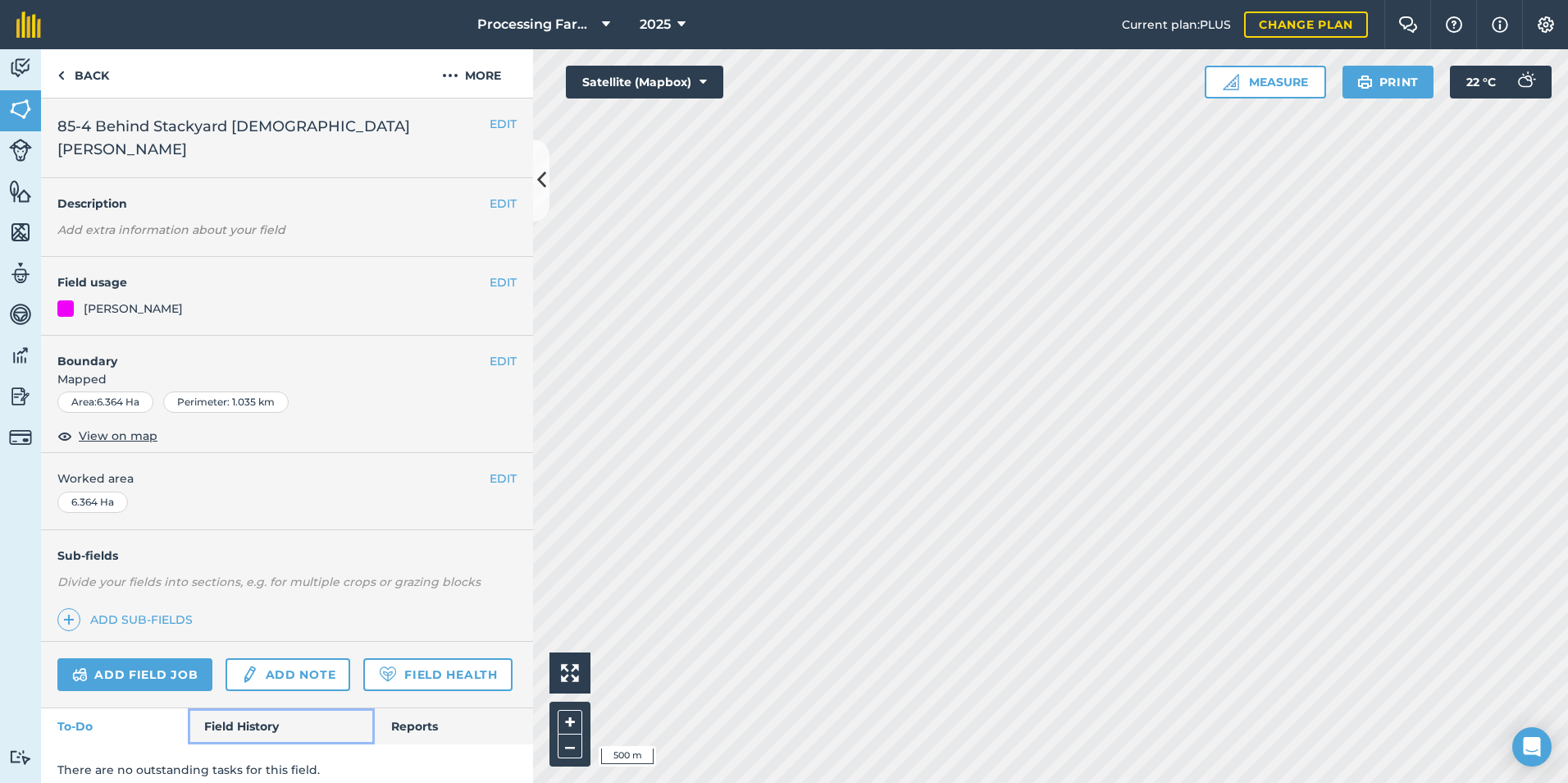
click at [247, 708] on link "Field History" at bounding box center [281, 726] width 186 height 36
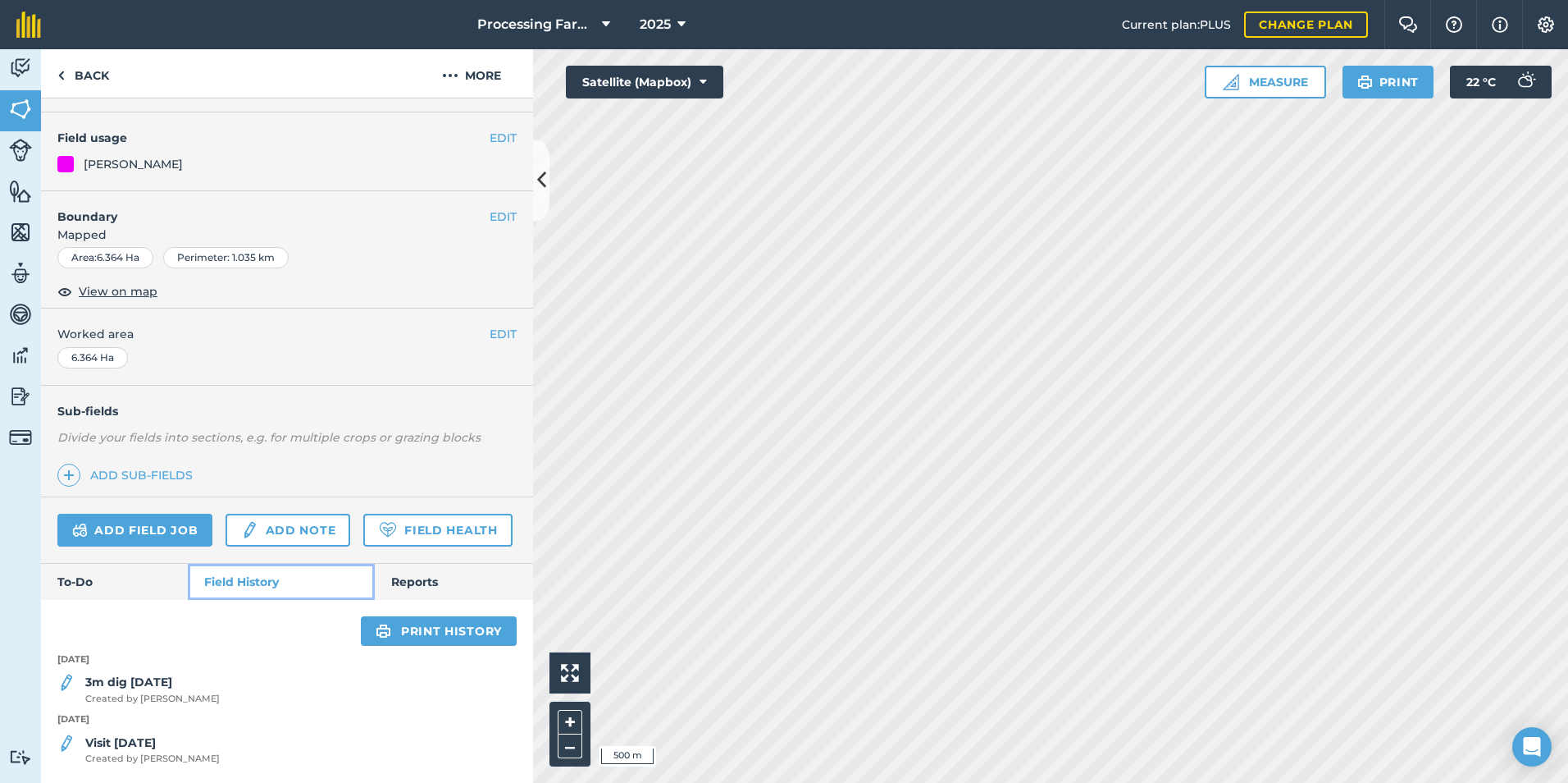
scroll to position [168, 0]
